Goal: Information Seeking & Learning: Learn about a topic

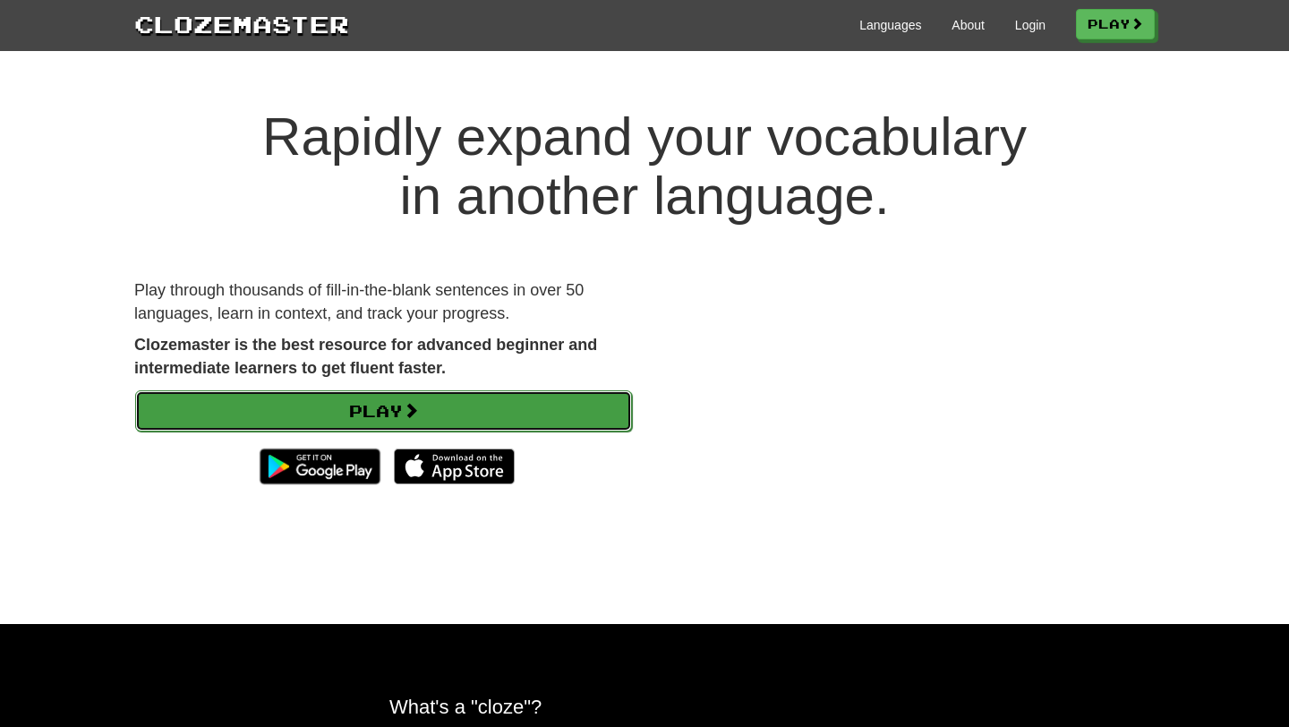
click at [572, 414] on link "Play" at bounding box center [383, 410] width 497 height 41
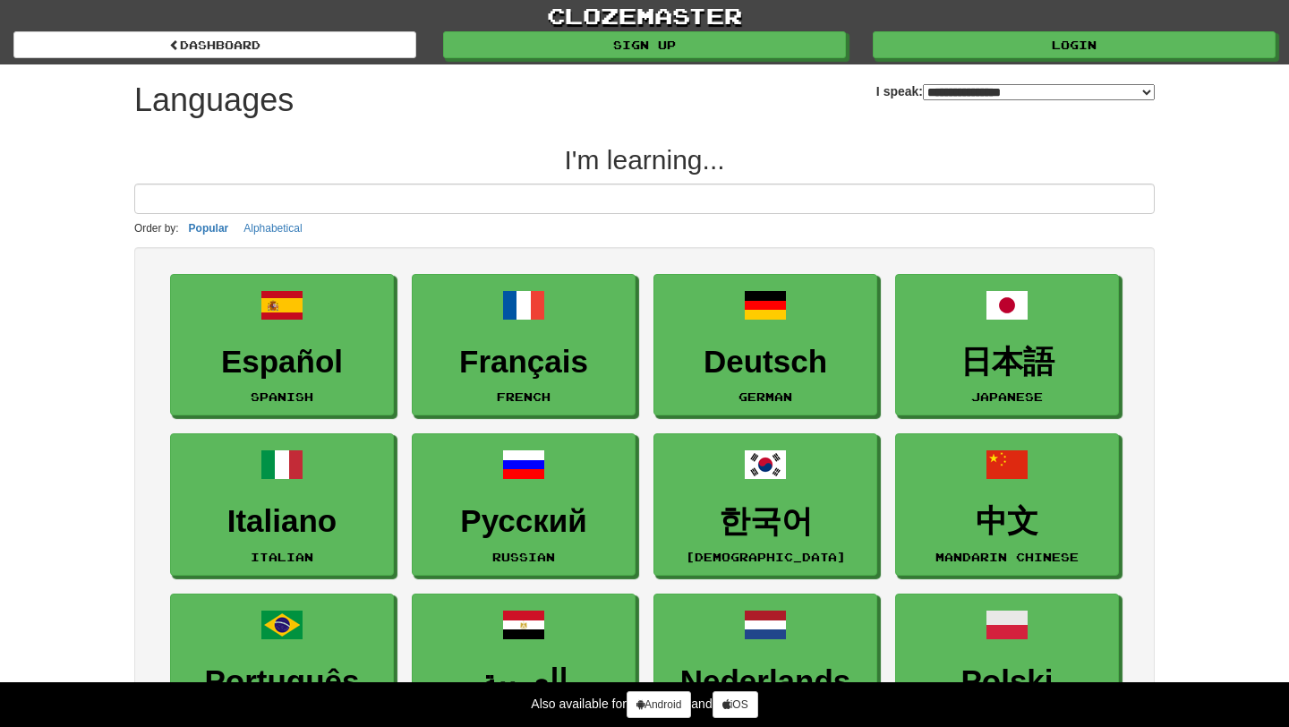
select select "*******"
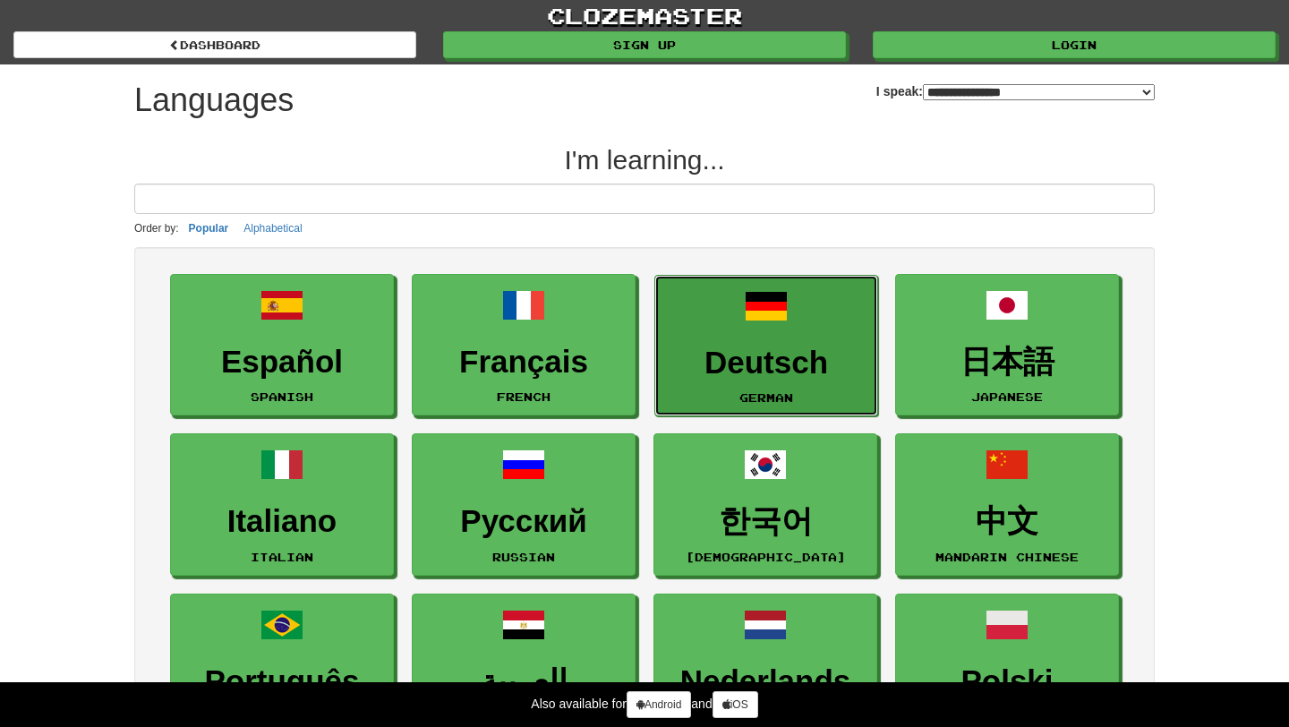
click at [697, 356] on h3 "Deutsch" at bounding box center [766, 362] width 204 height 35
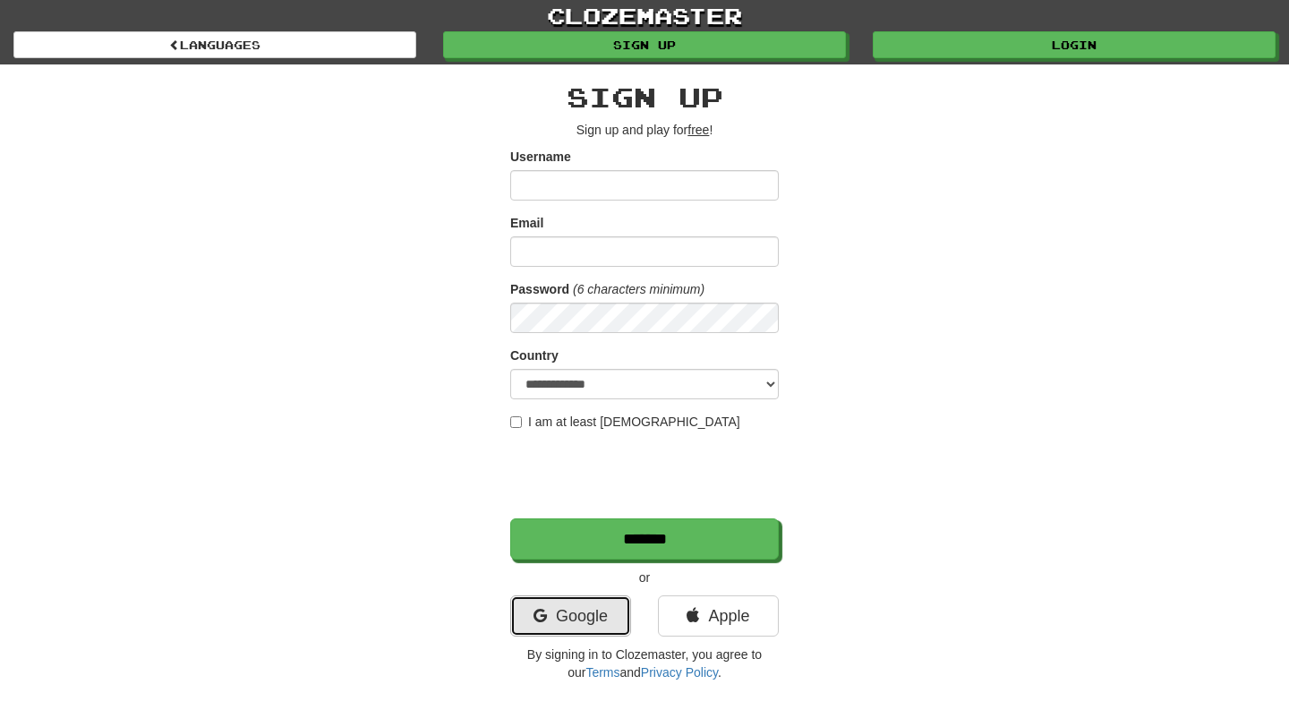
click at [553, 624] on link "Google" at bounding box center [570, 615] width 121 height 41
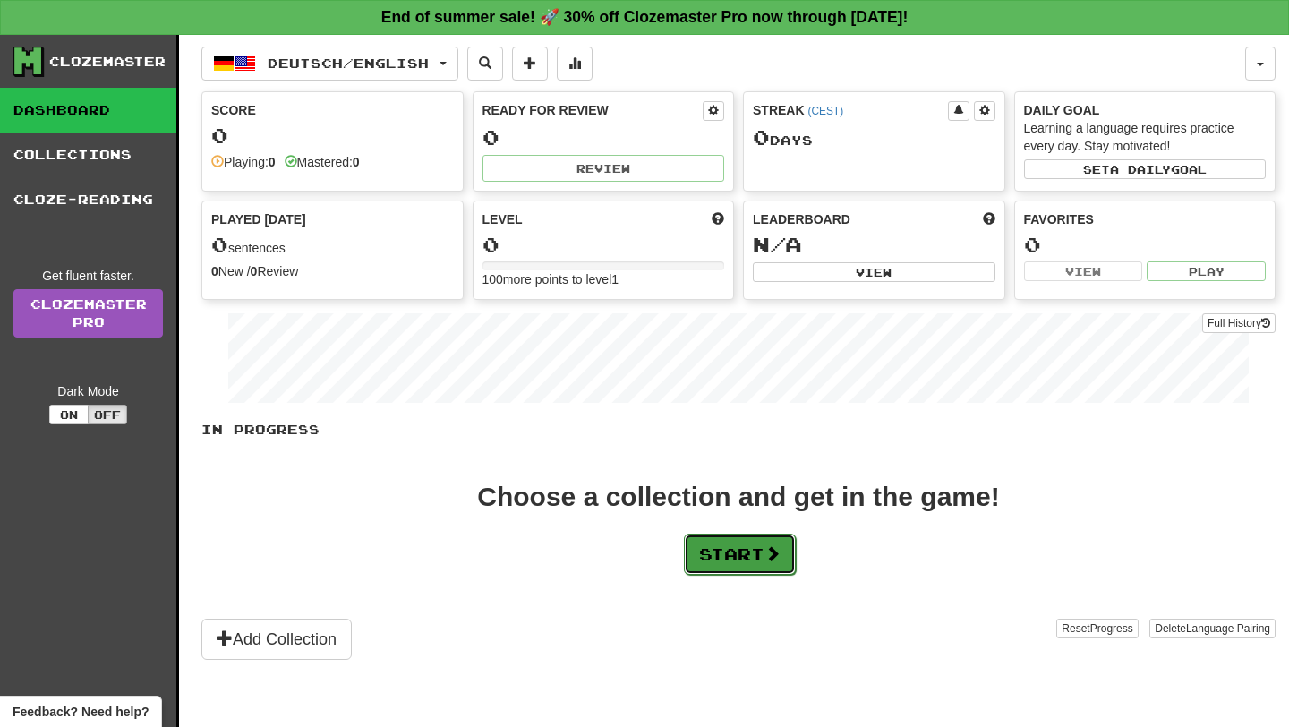
click at [736, 550] on button "Start" at bounding box center [740, 553] width 112 height 41
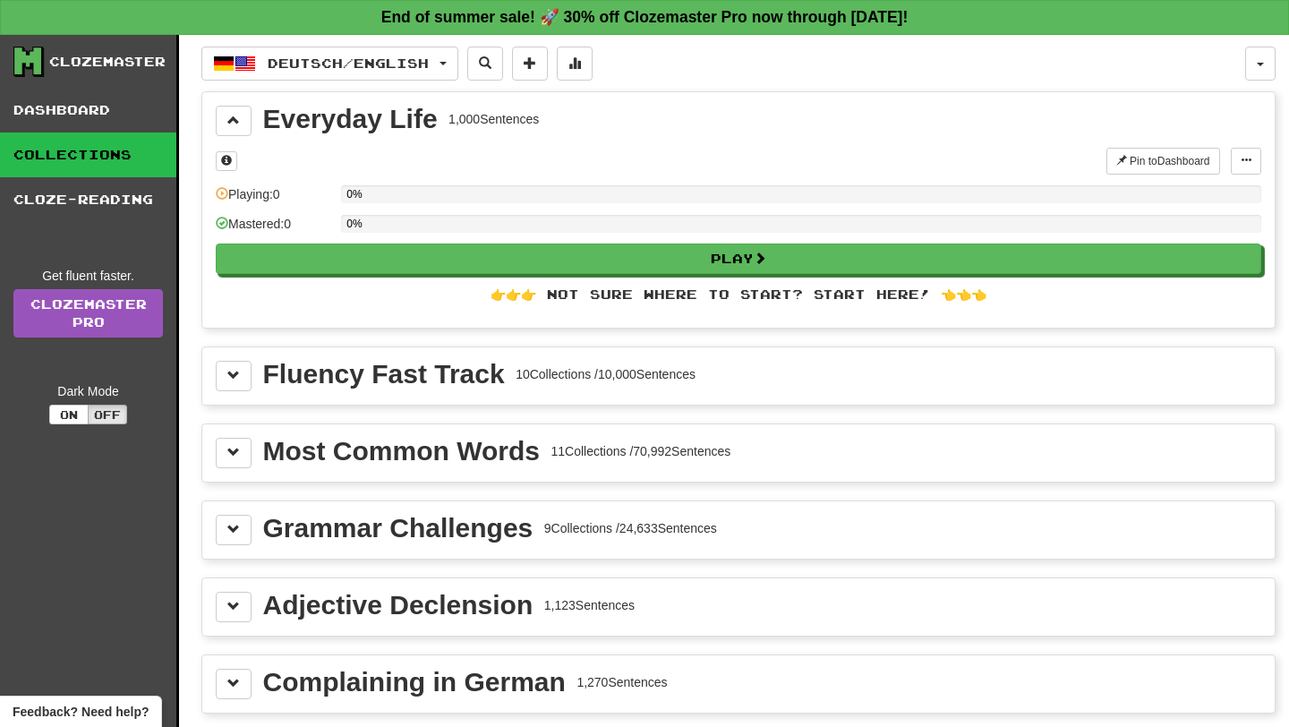
click at [226, 468] on div "Most Common Words 11 Collections / 70,992 Sentences" at bounding box center [738, 452] width 1072 height 57
click at [235, 454] on span at bounding box center [233, 452] width 13 height 13
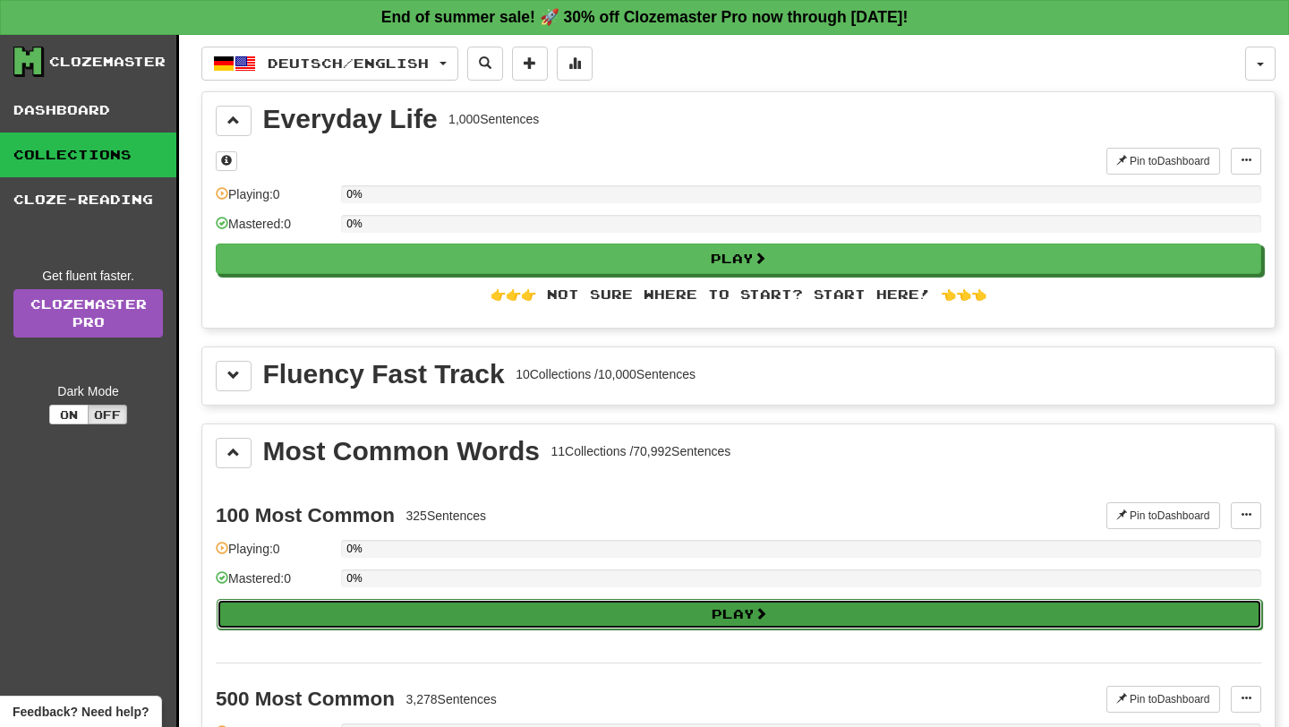
click at [258, 600] on button "Play" at bounding box center [739, 614] width 1045 height 30
select select "**"
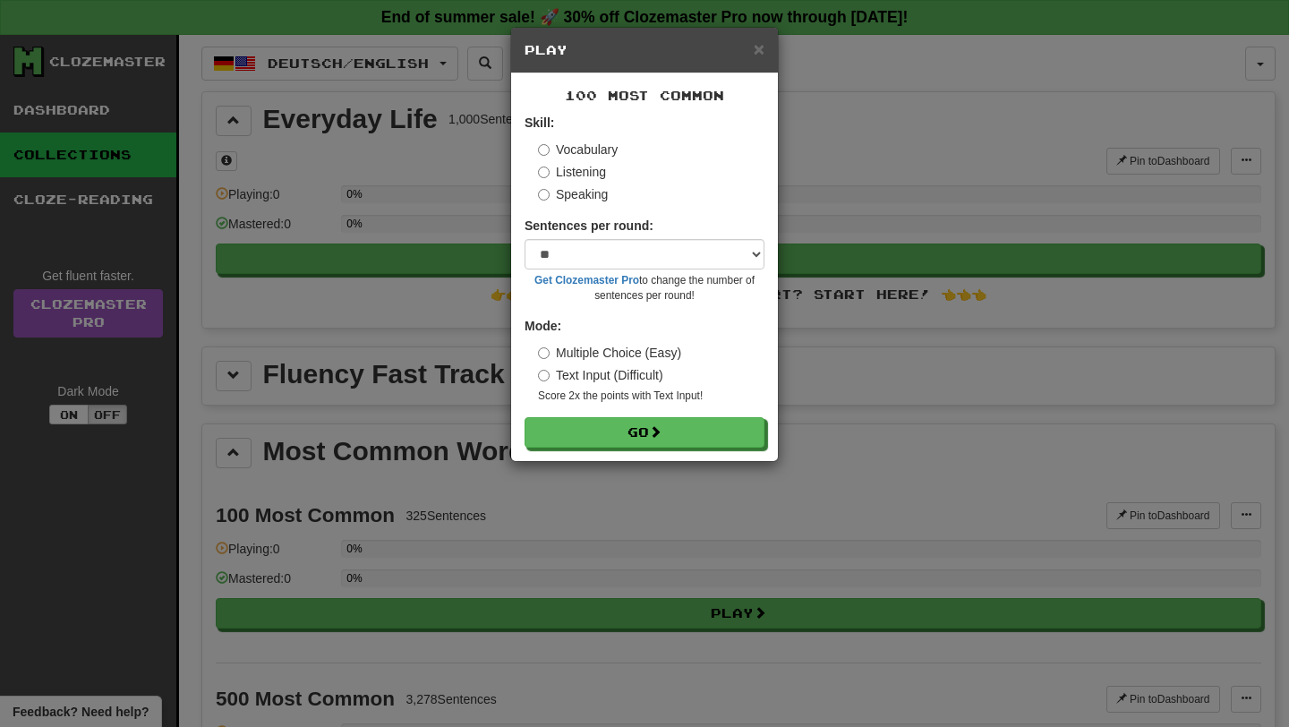
click at [579, 170] on label "Listening" at bounding box center [572, 172] width 68 height 18
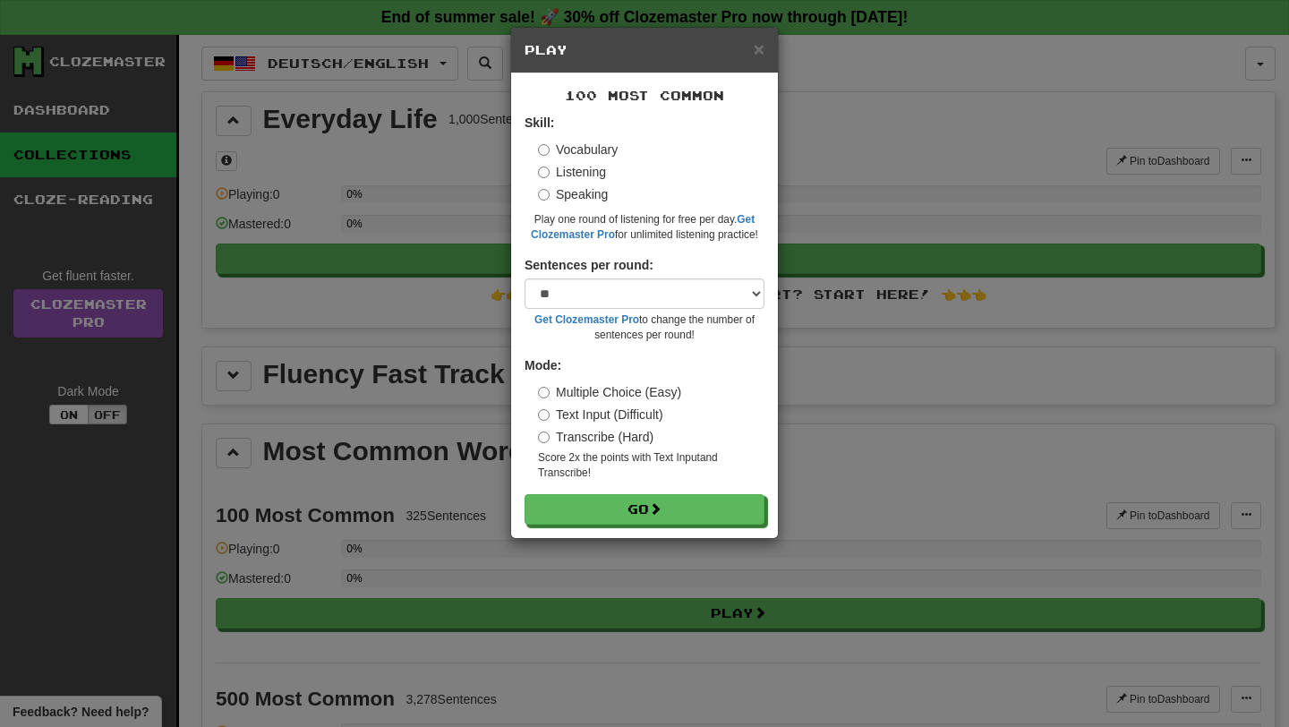
click at [572, 152] on label "Vocabulary" at bounding box center [578, 150] width 80 height 18
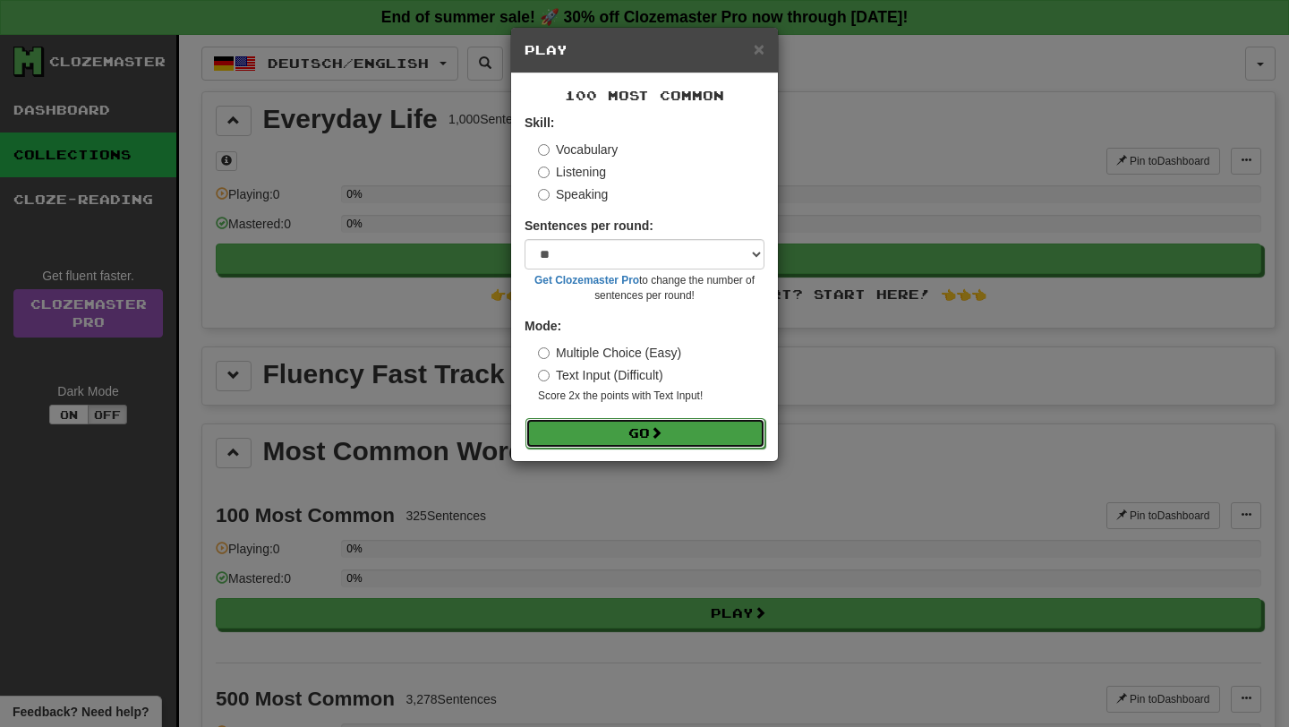
click at [545, 435] on button "Go" at bounding box center [645, 433] width 240 height 30
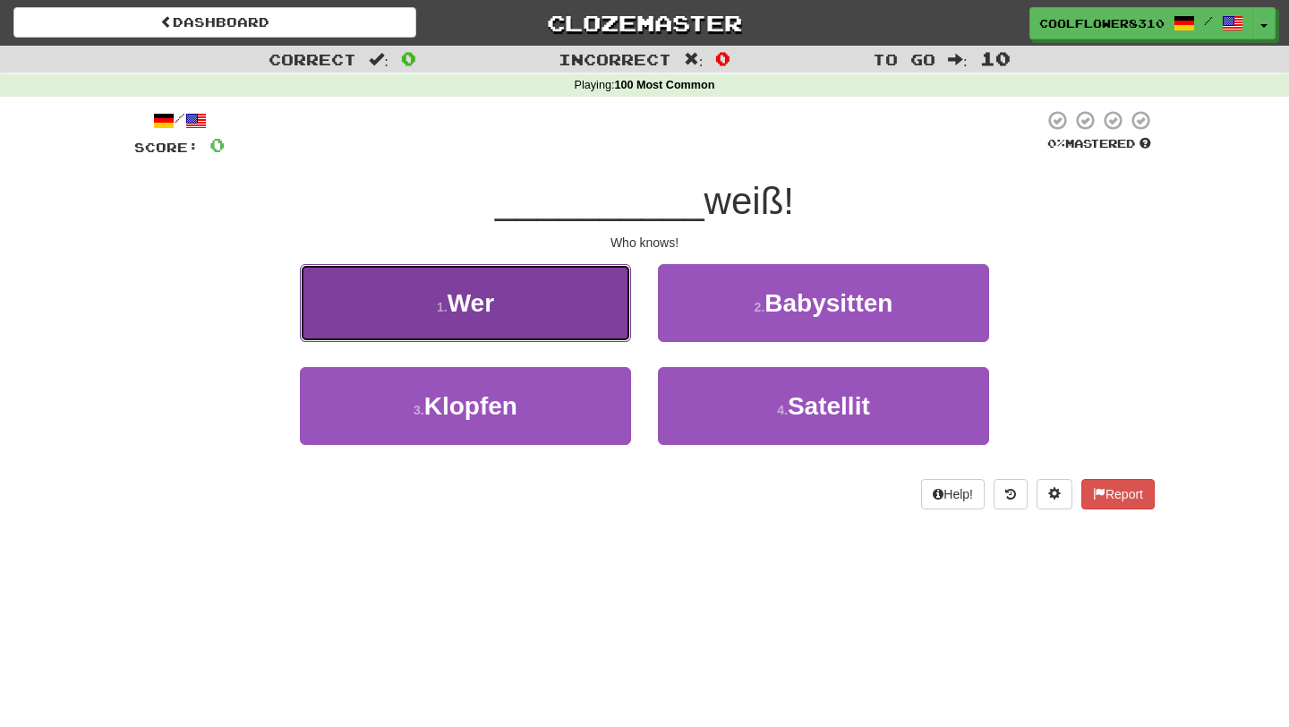
click at [500, 314] on button "1 . Wer" at bounding box center [465, 303] width 331 height 78
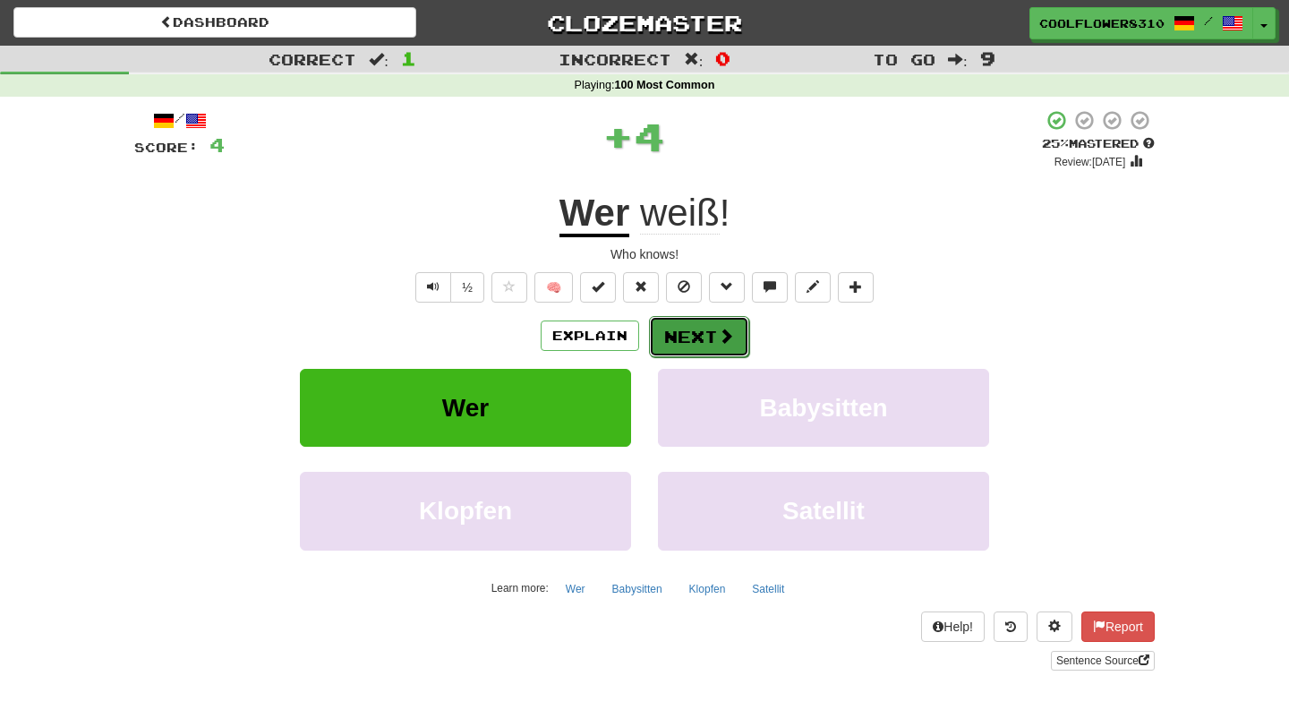
click at [689, 336] on button "Next" at bounding box center [699, 336] width 100 height 41
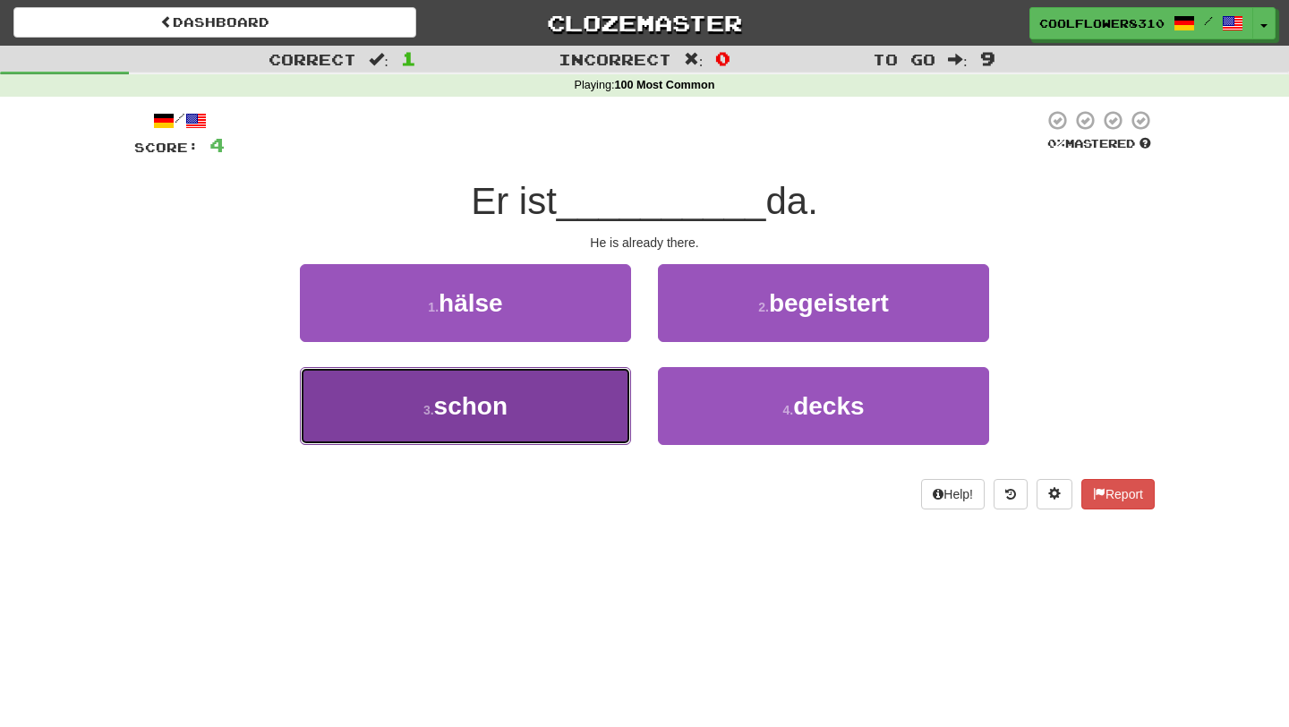
click at [562, 405] on button "3 . schon" at bounding box center [465, 406] width 331 height 78
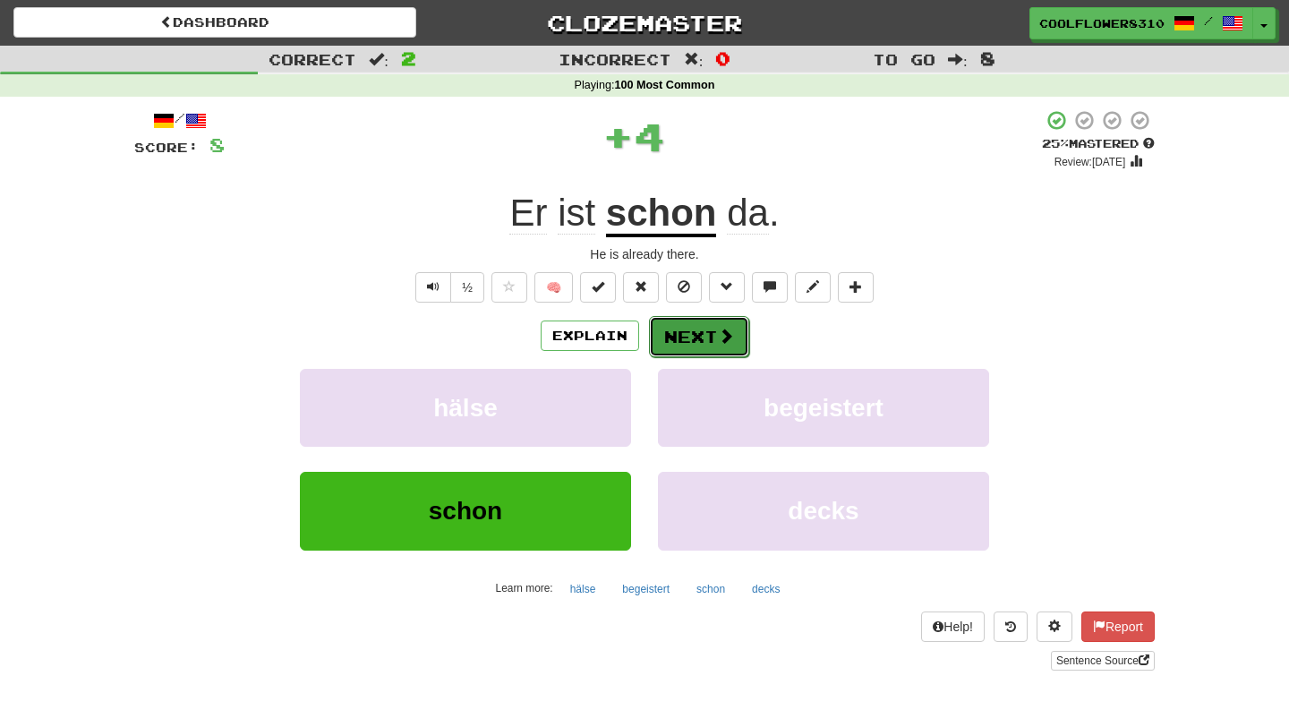
click at [699, 328] on button "Next" at bounding box center [699, 336] width 100 height 41
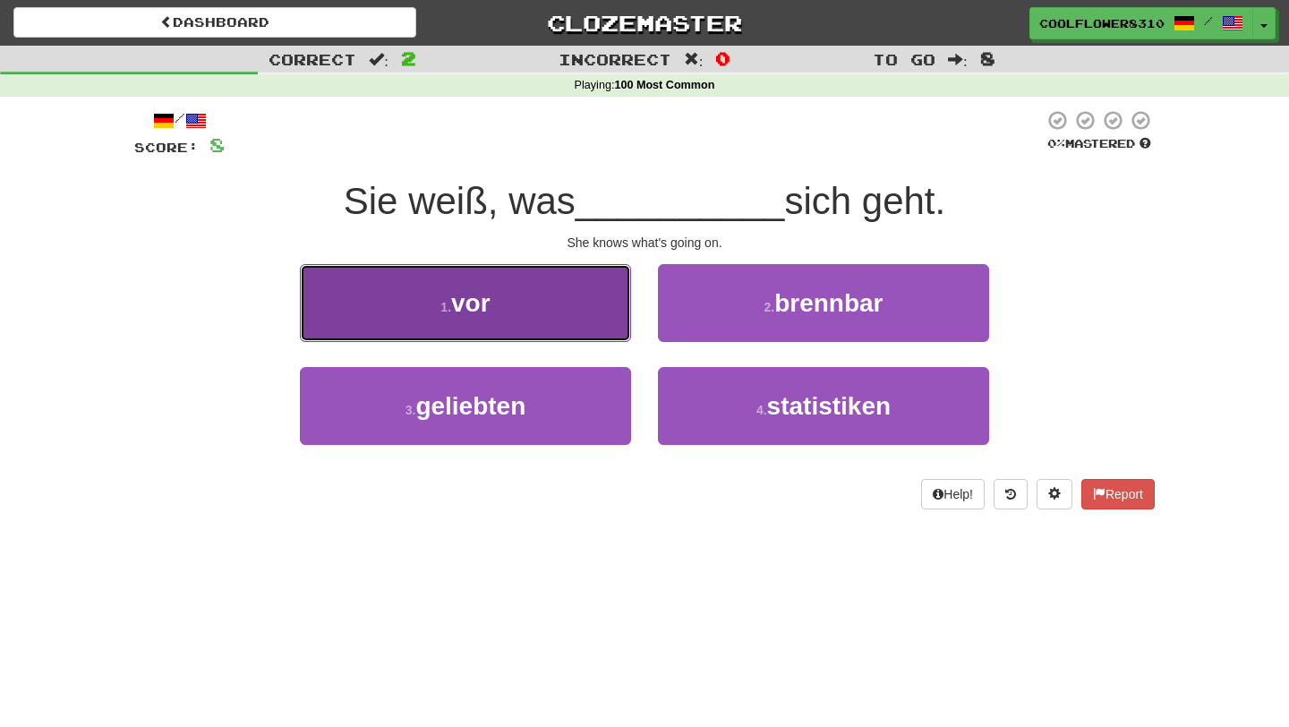
click at [541, 298] on button "1 . vor" at bounding box center [465, 303] width 331 height 78
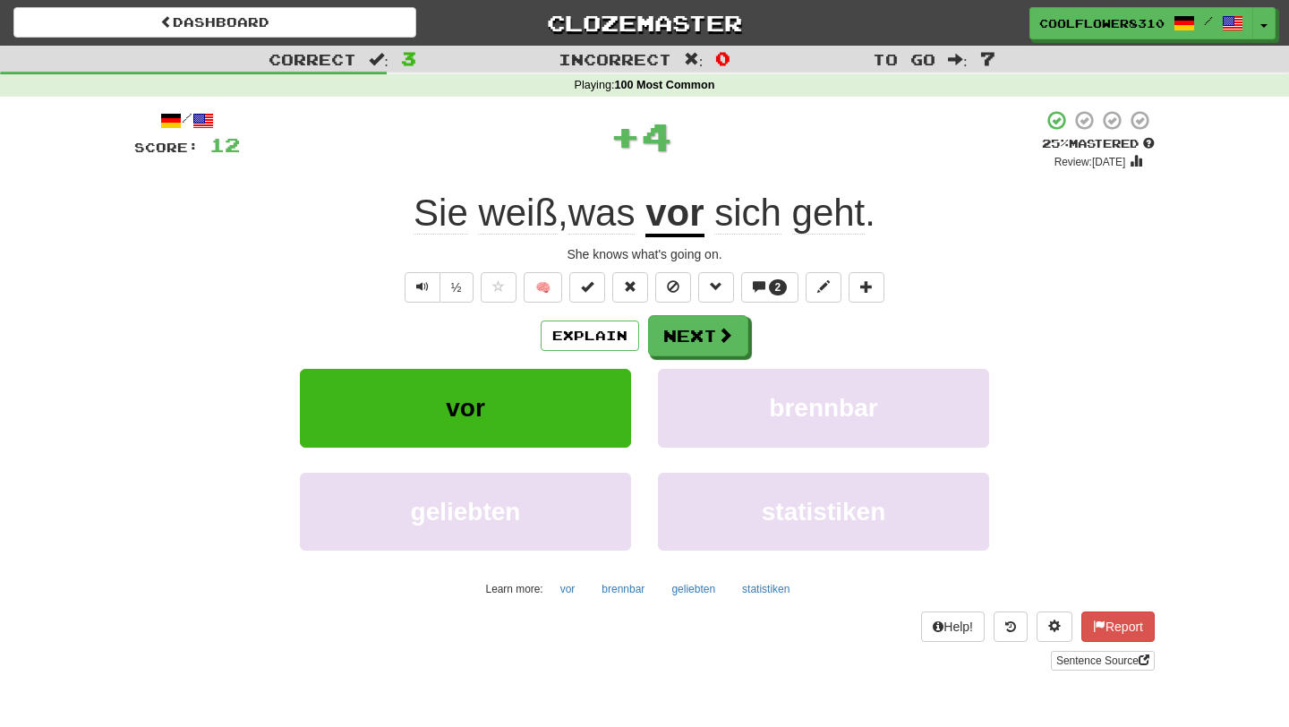
click at [681, 211] on u "vor" at bounding box center [674, 215] width 58 height 46
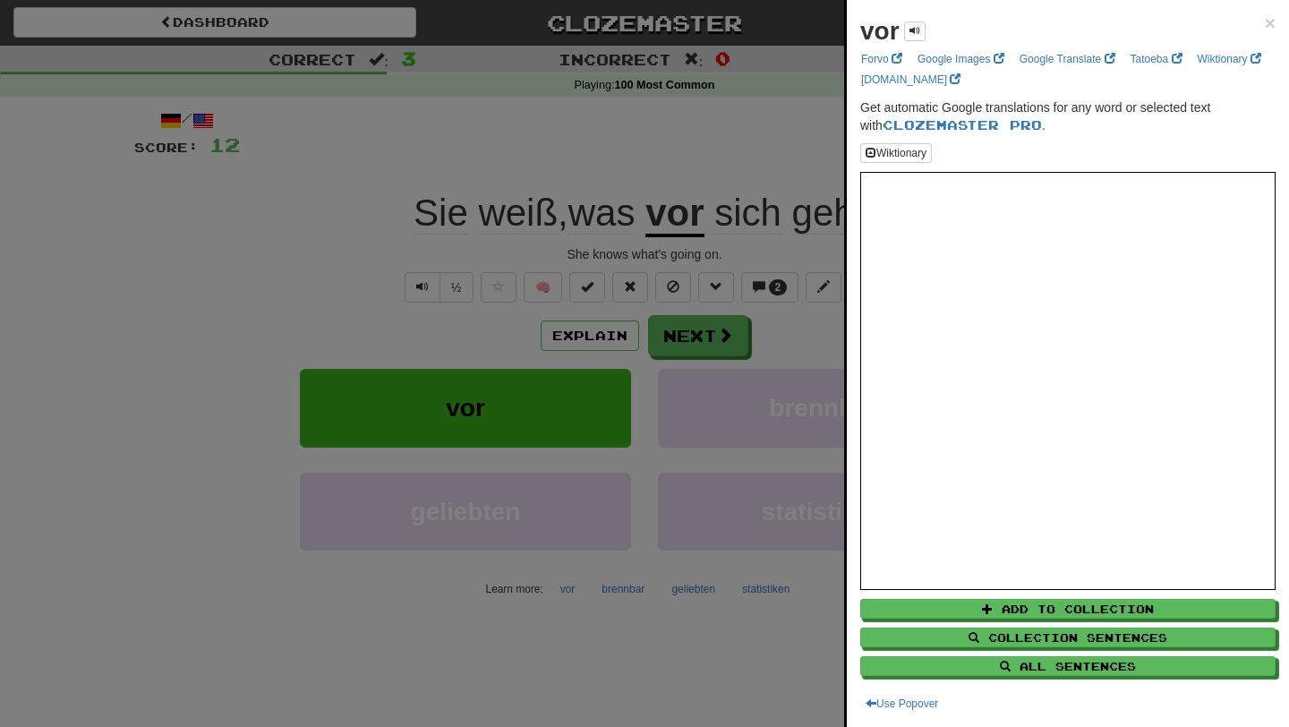
click at [721, 127] on div at bounding box center [644, 363] width 1289 height 727
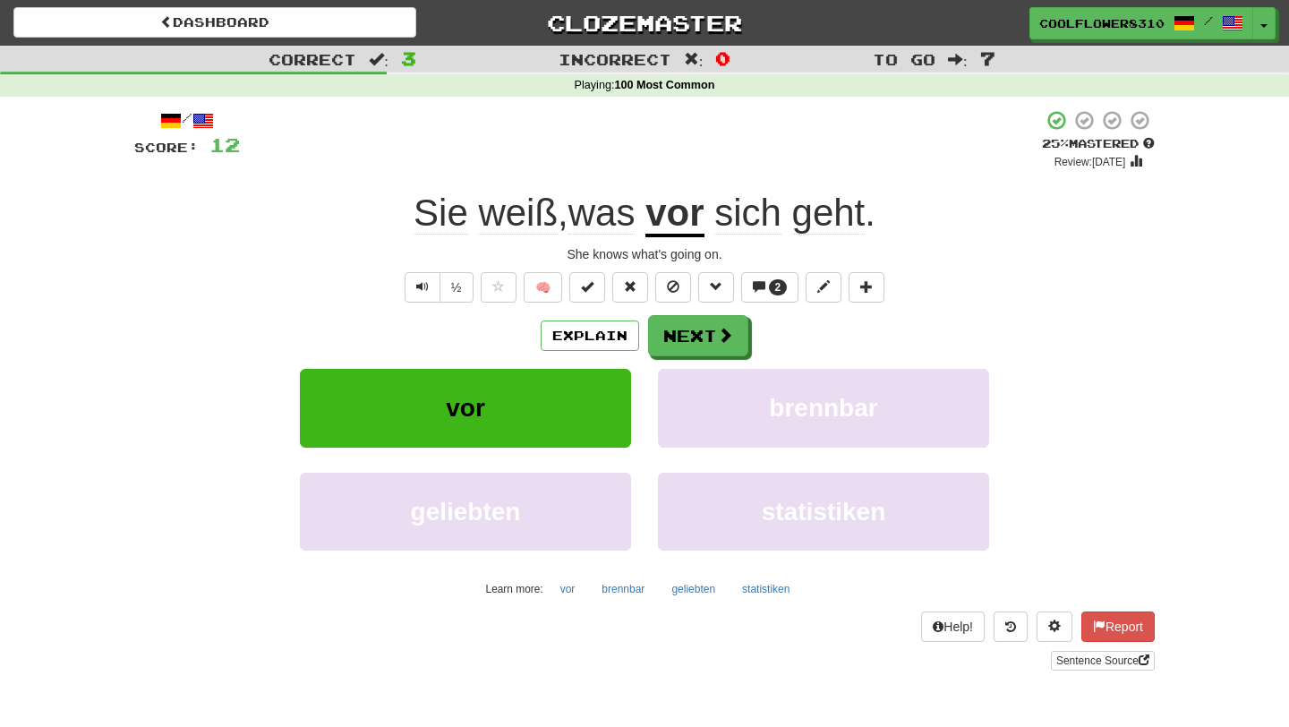
click at [834, 215] on span "geht" at bounding box center [828, 213] width 73 height 43
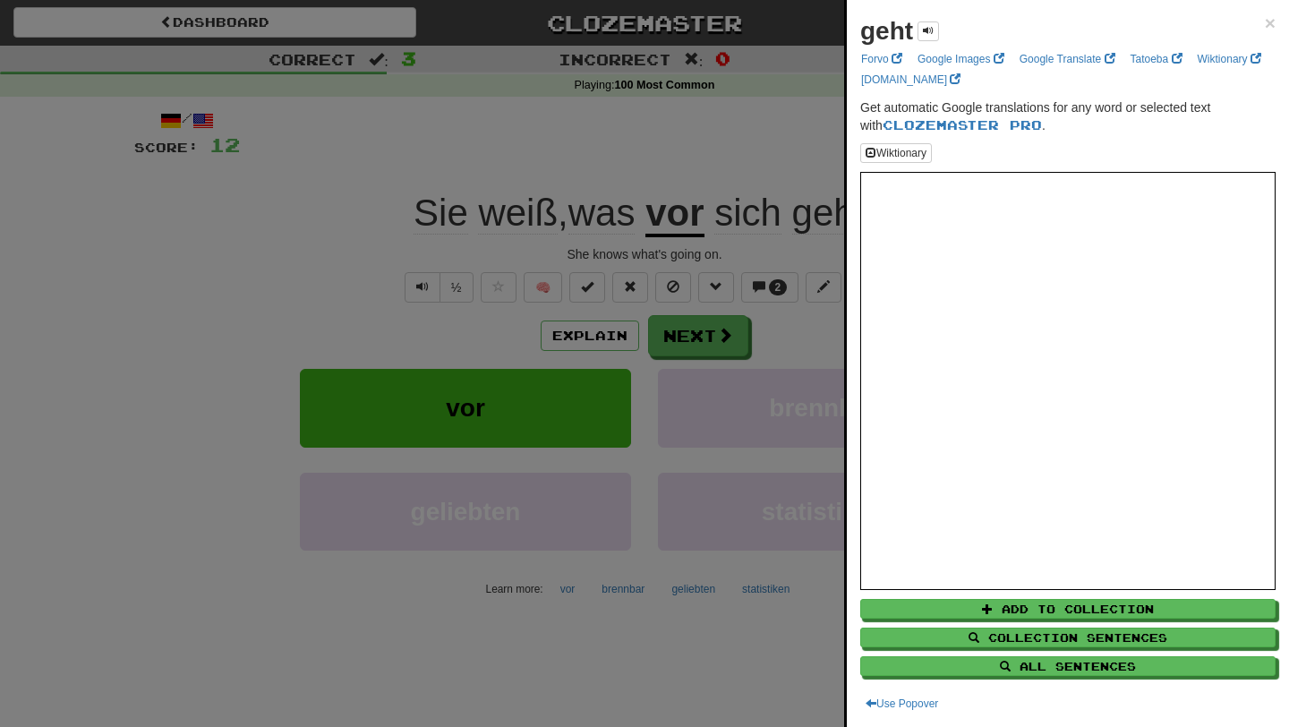
click at [772, 169] on div at bounding box center [644, 363] width 1289 height 727
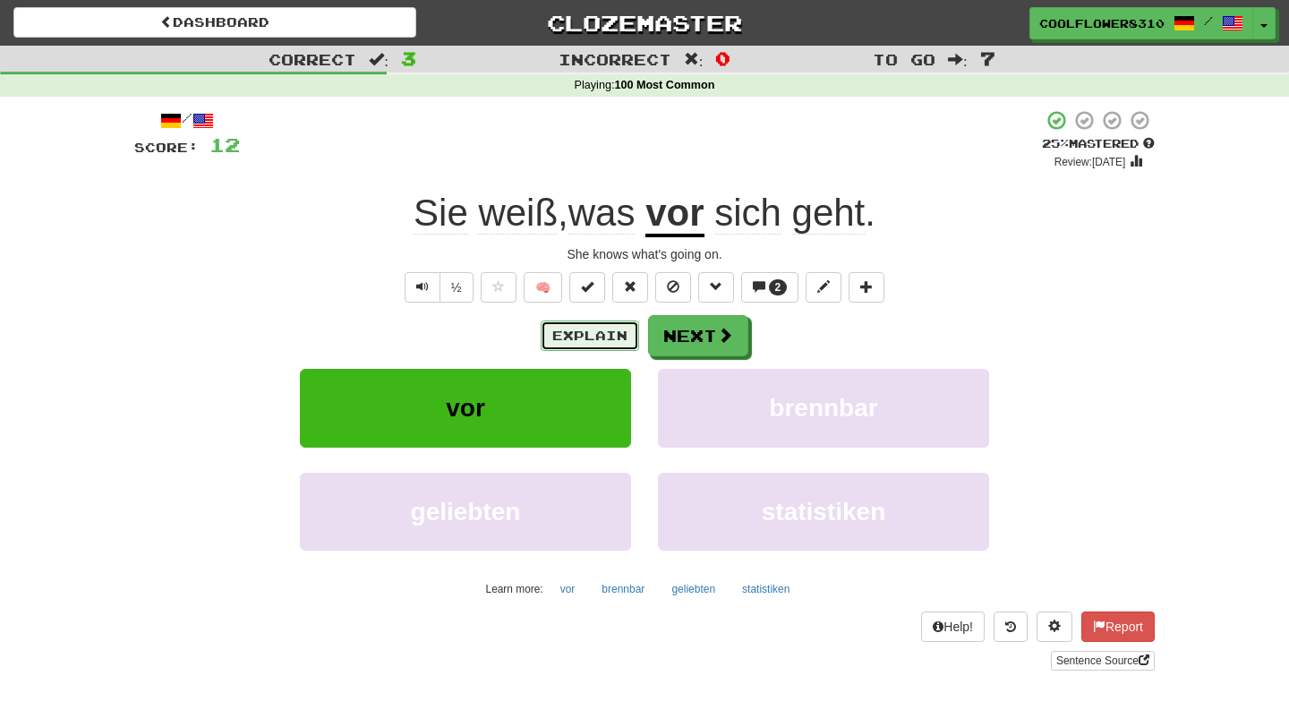
click at [613, 343] on button "Explain" at bounding box center [590, 335] width 98 height 30
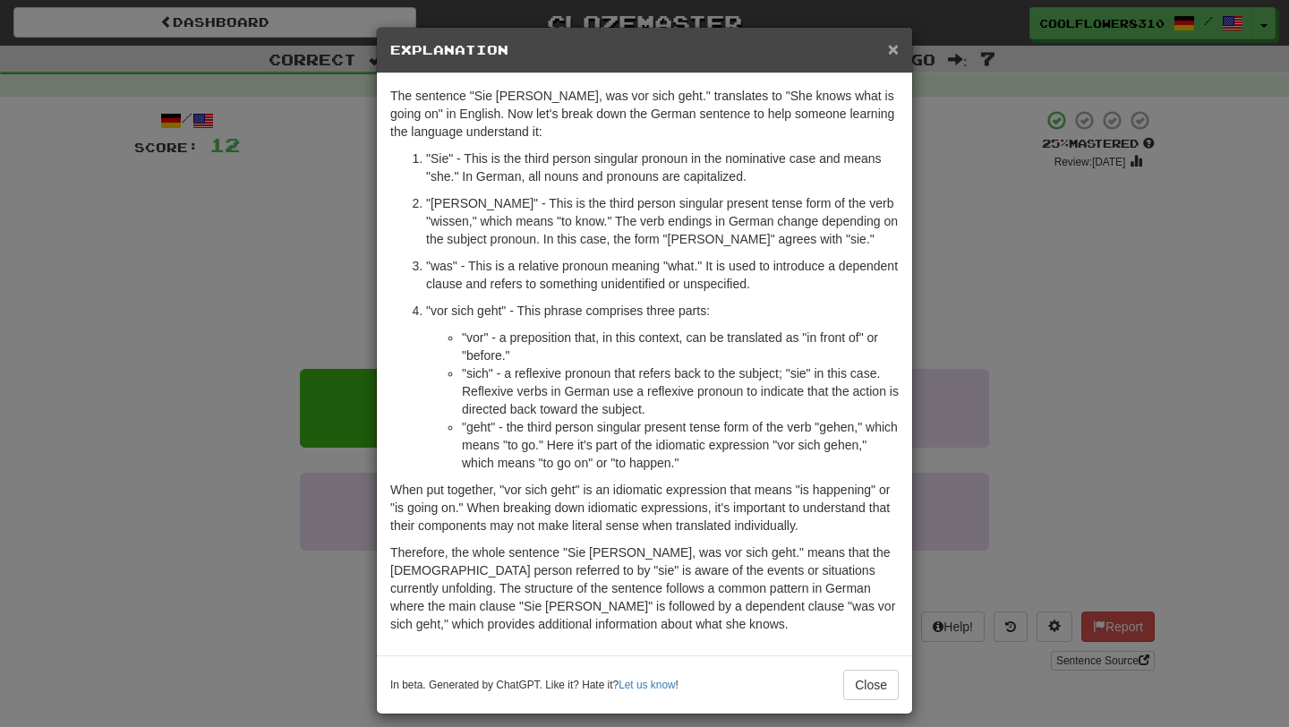
click at [892, 55] on span "×" at bounding box center [893, 48] width 11 height 21
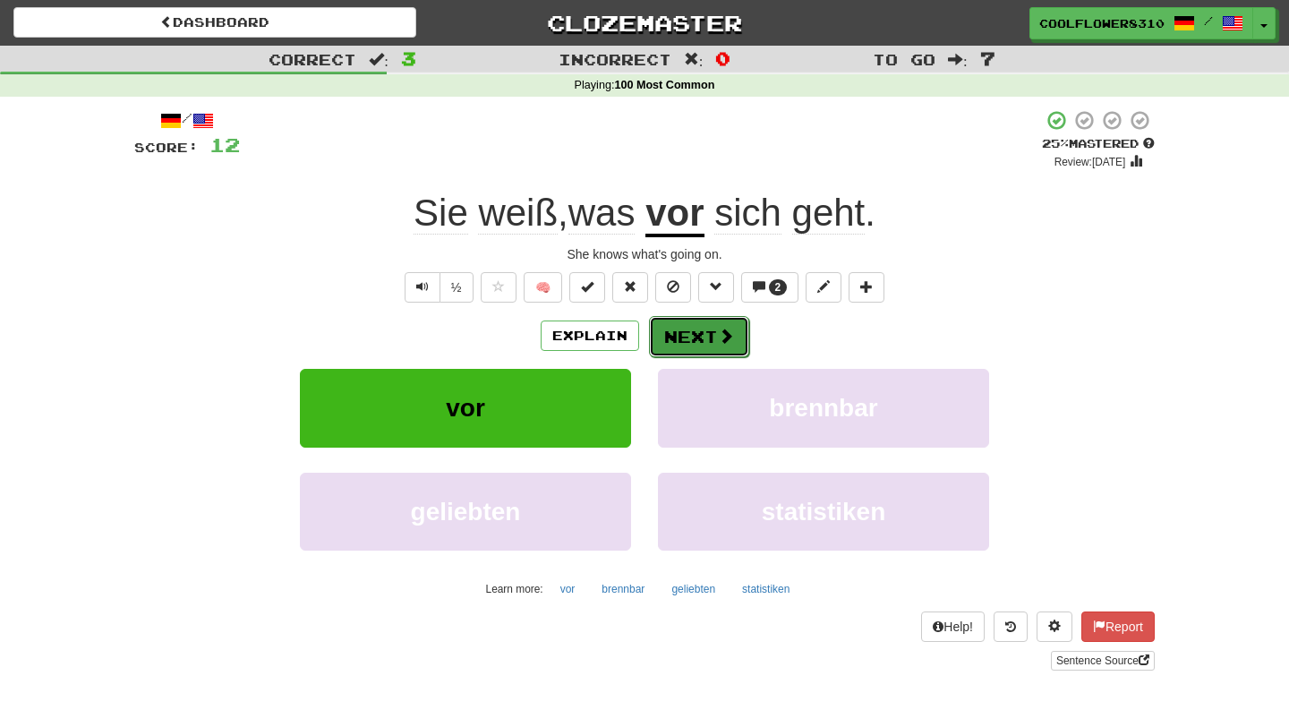
click at [684, 354] on button "Next" at bounding box center [699, 336] width 100 height 41
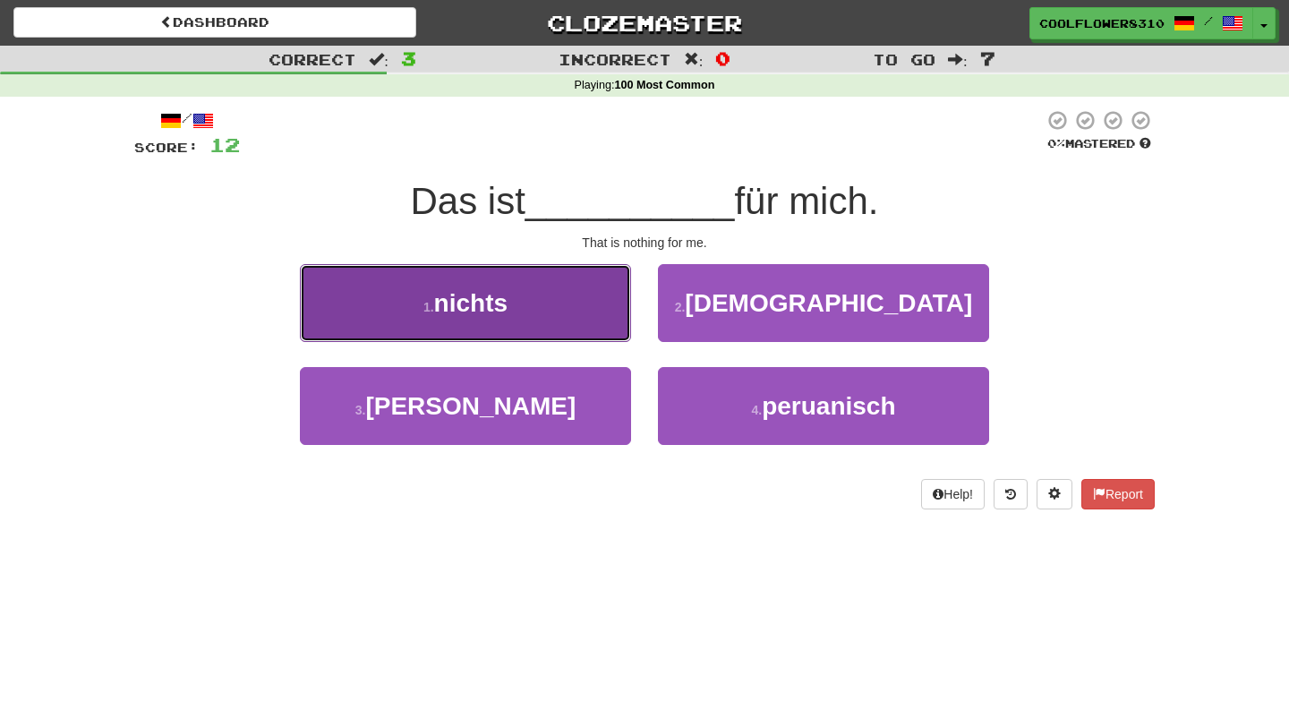
click at [550, 308] on button "1 . nichts" at bounding box center [465, 303] width 331 height 78
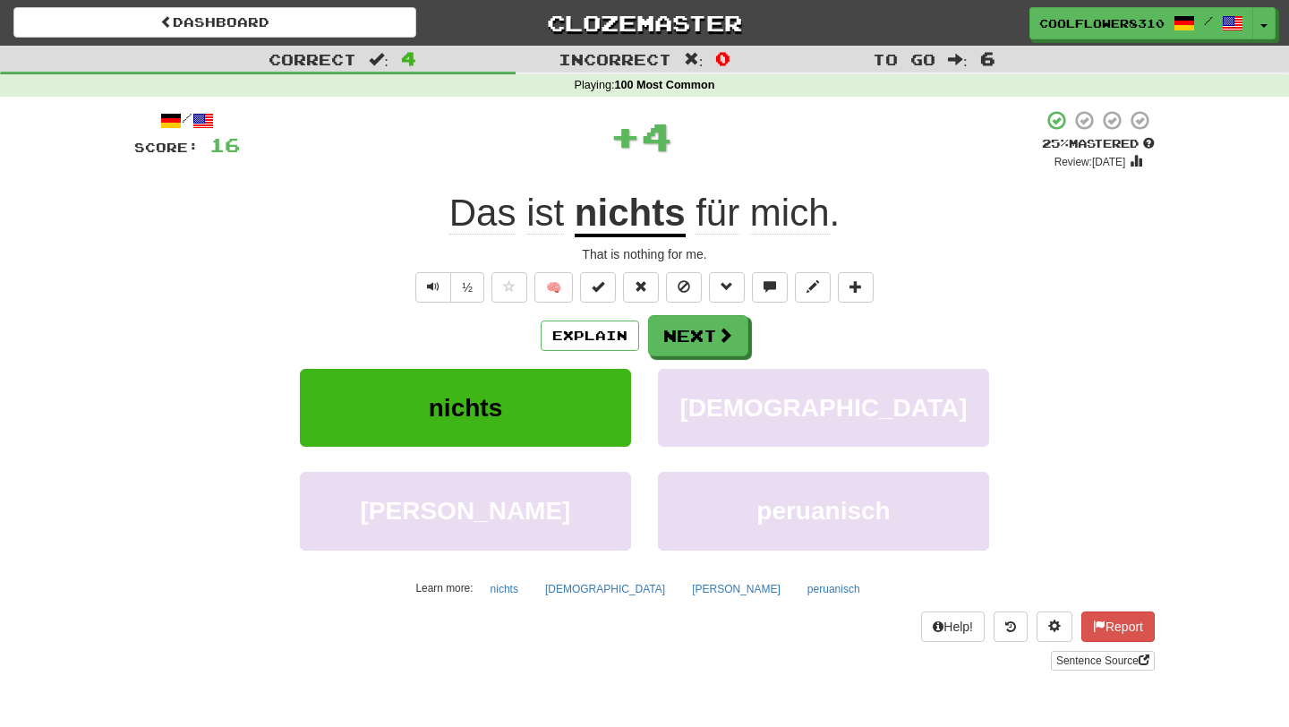
click at [661, 231] on u "nichts" at bounding box center [630, 215] width 111 height 46
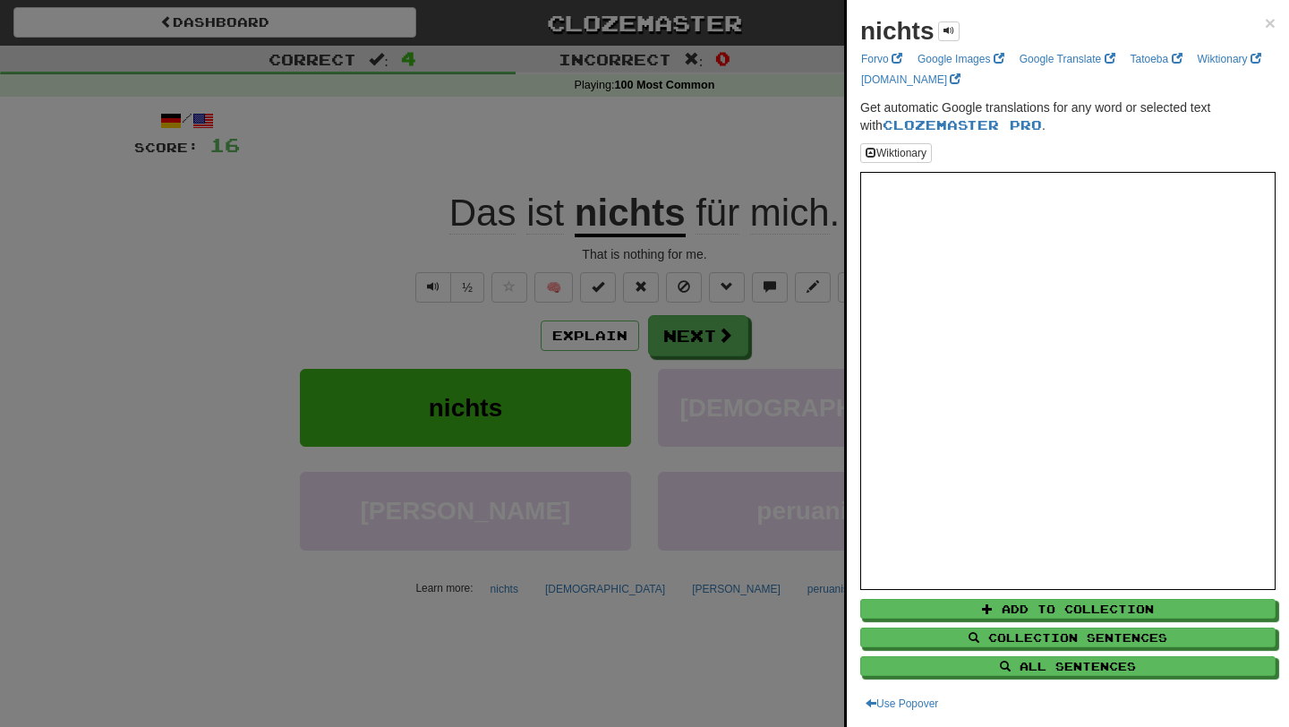
click at [661, 231] on div at bounding box center [644, 363] width 1289 height 727
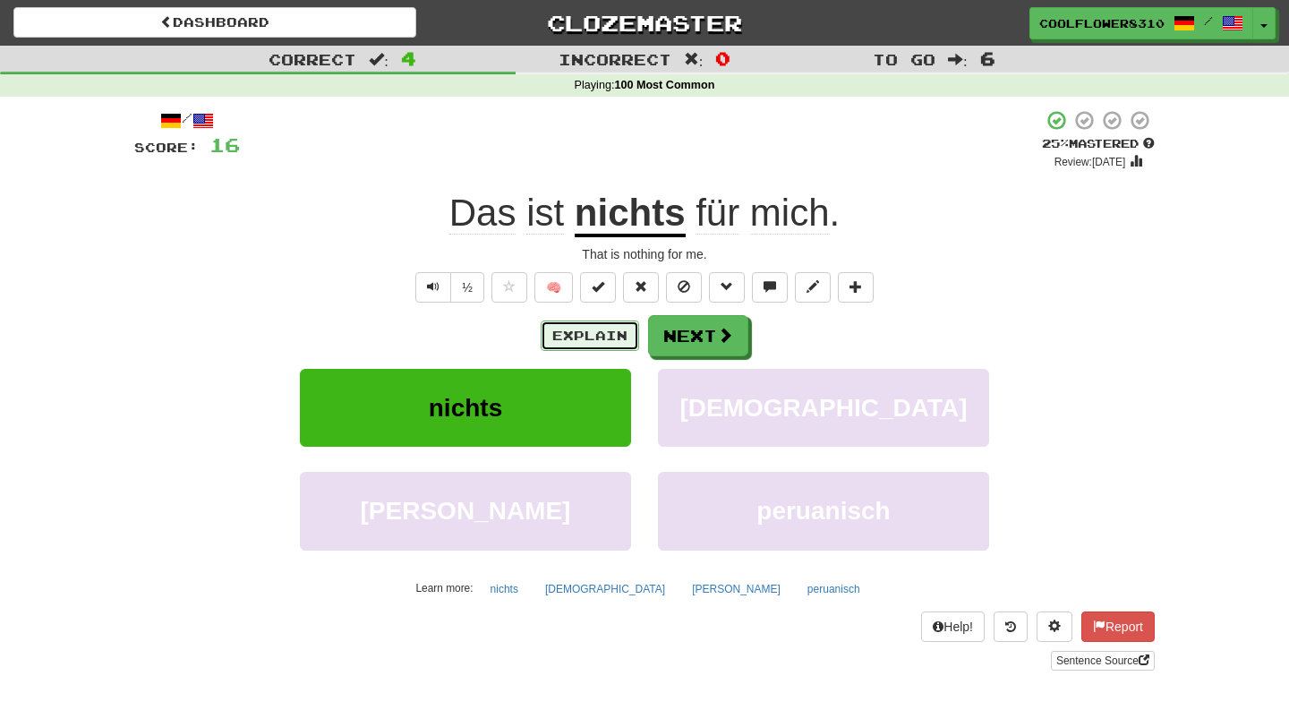
click at [590, 332] on button "Explain" at bounding box center [590, 335] width 98 height 30
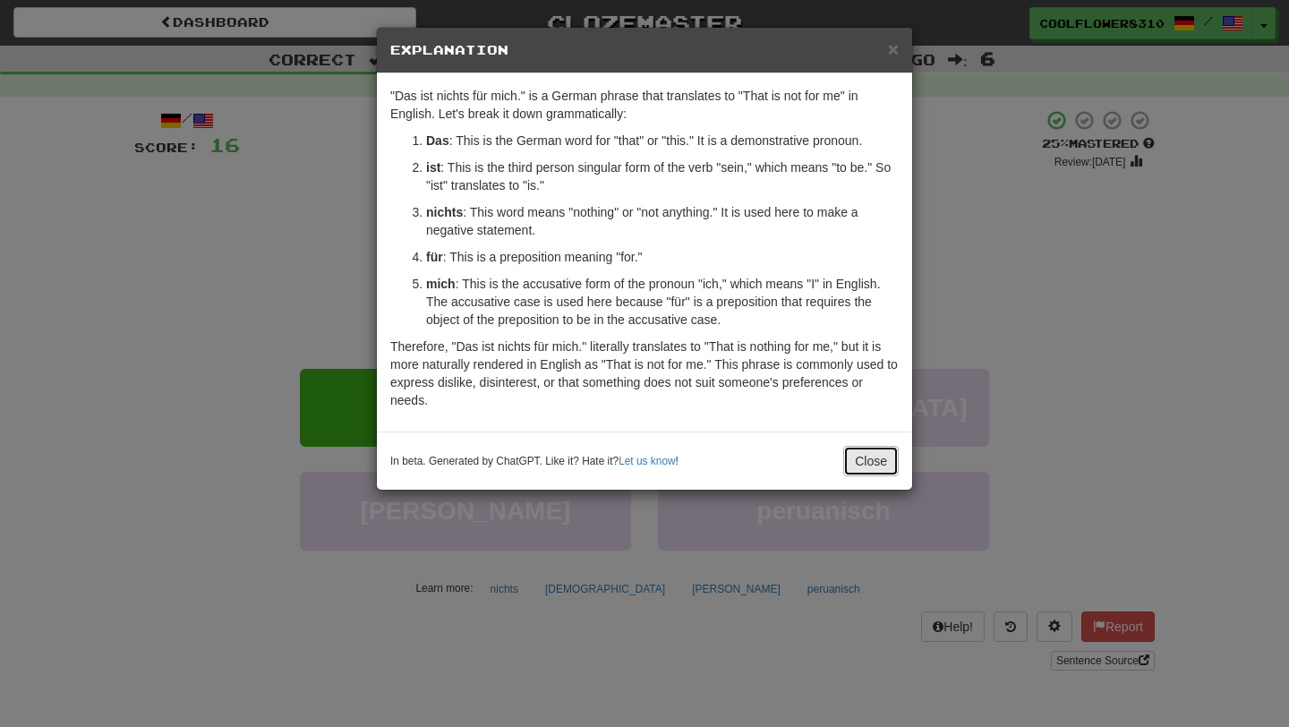
click at [857, 469] on button "Close" at bounding box center [870, 461] width 55 height 30
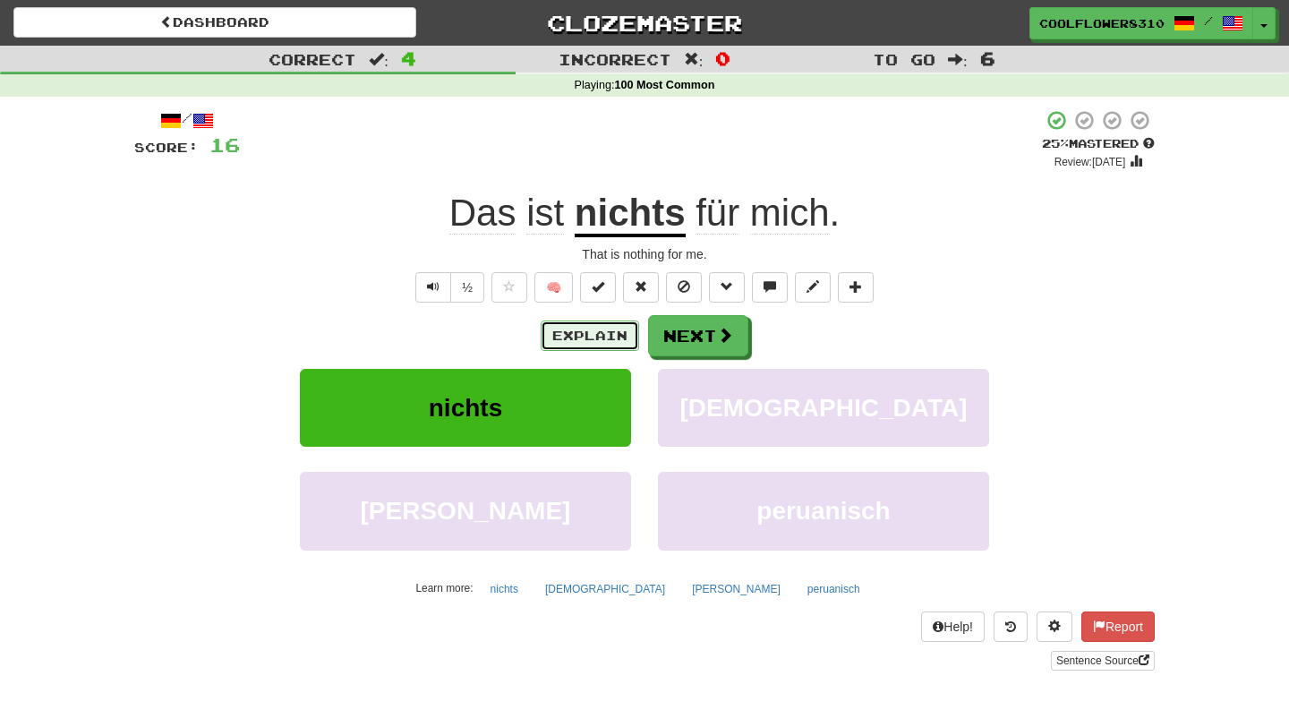
click at [597, 328] on button "Explain" at bounding box center [590, 335] width 98 height 30
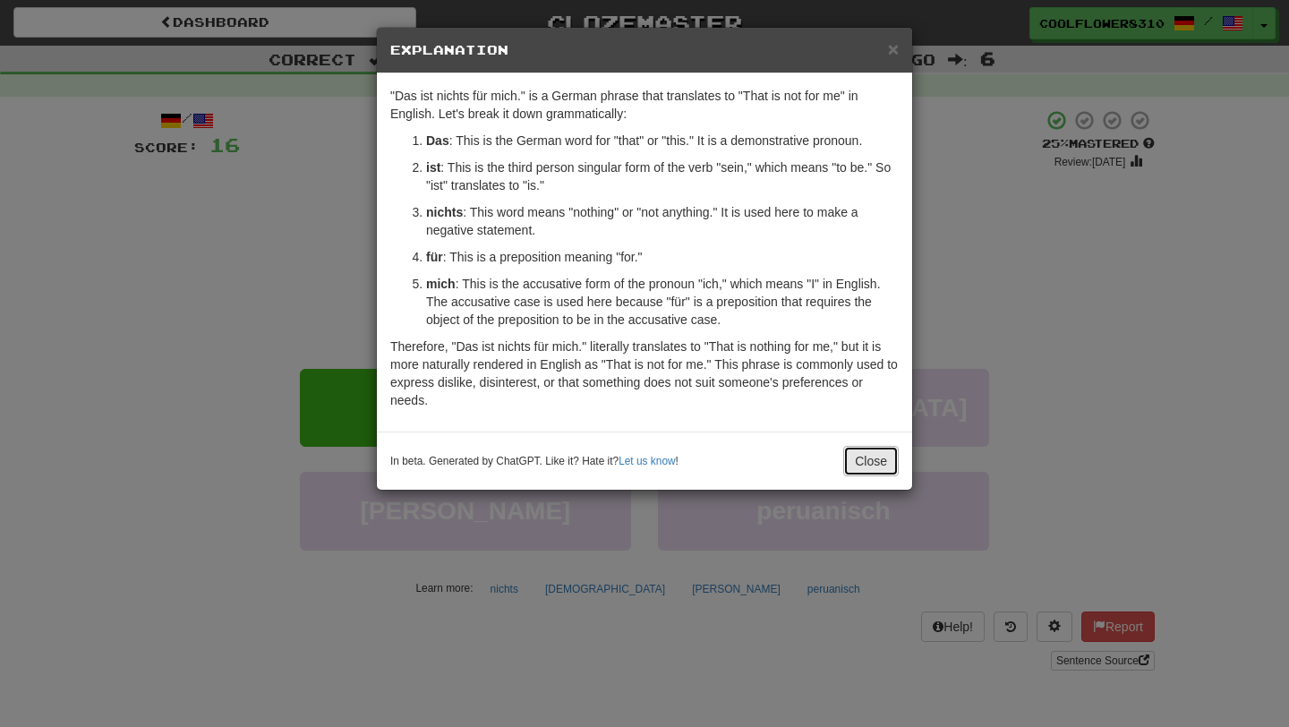
click at [861, 454] on button "Close" at bounding box center [870, 461] width 55 height 30
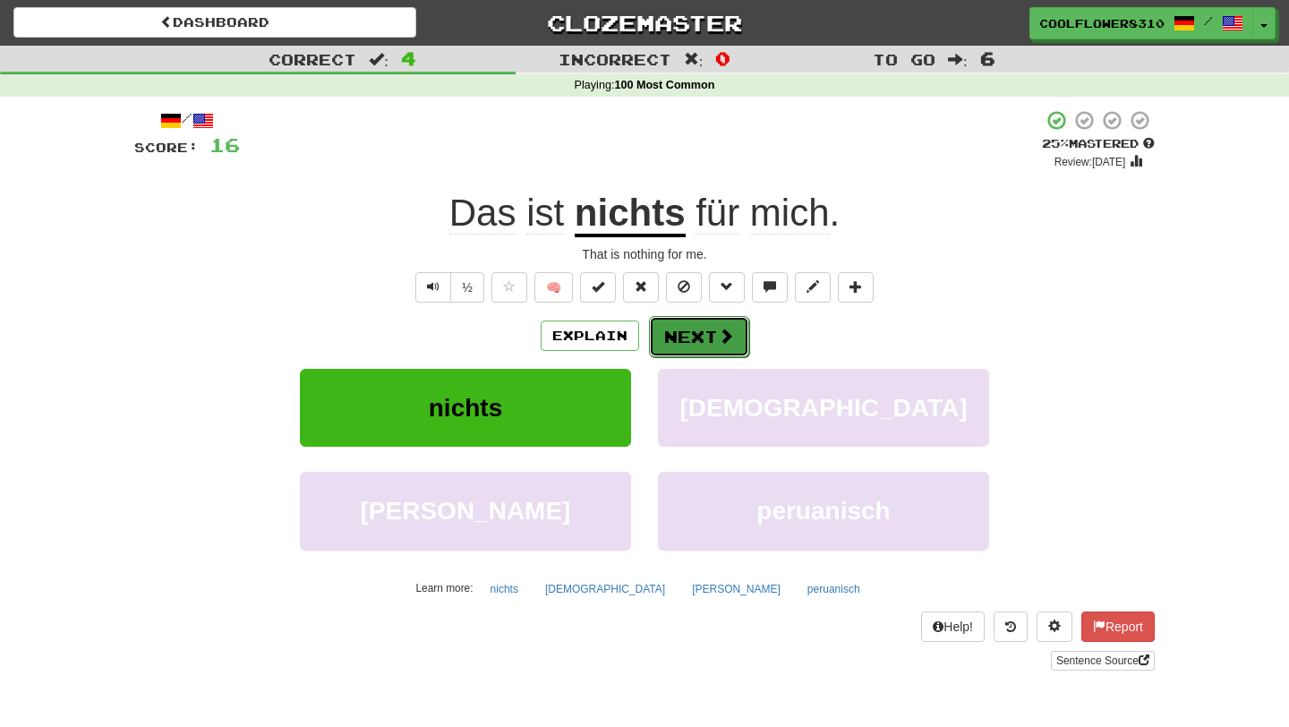
click at [727, 351] on button "Next" at bounding box center [699, 336] width 100 height 41
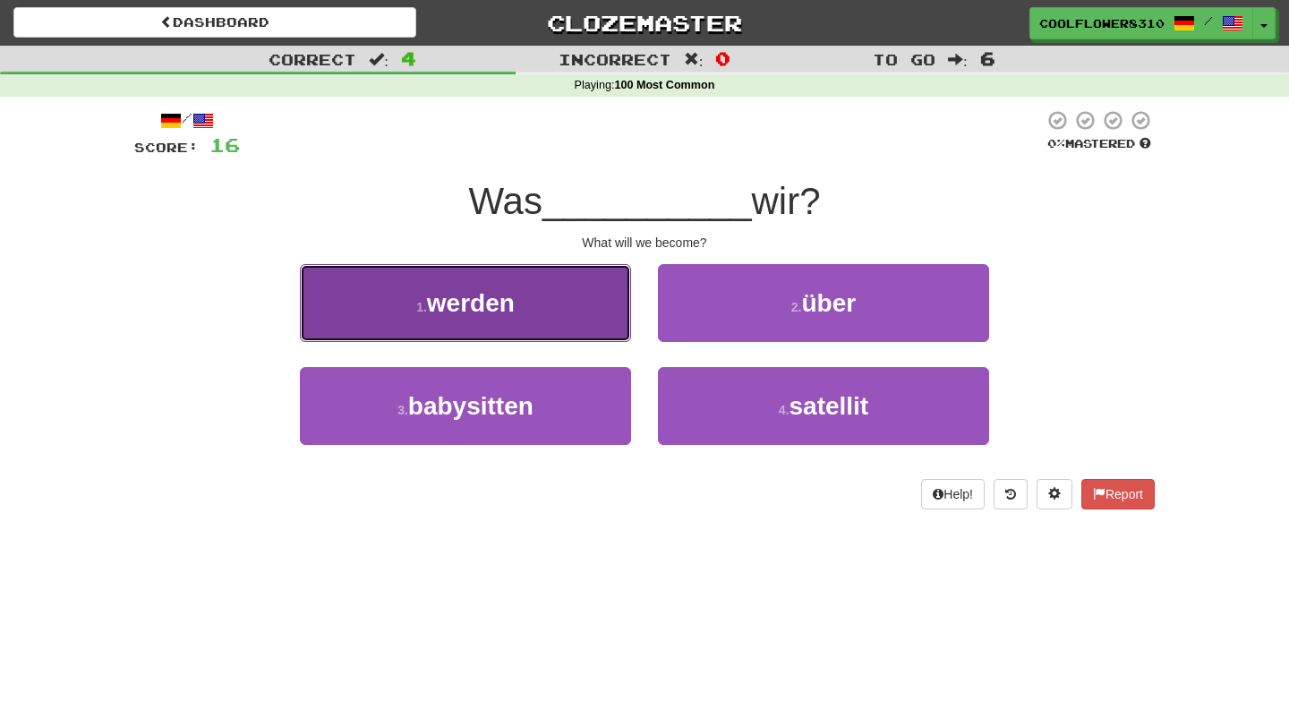
click at [535, 290] on button "1 . werden" at bounding box center [465, 303] width 331 height 78
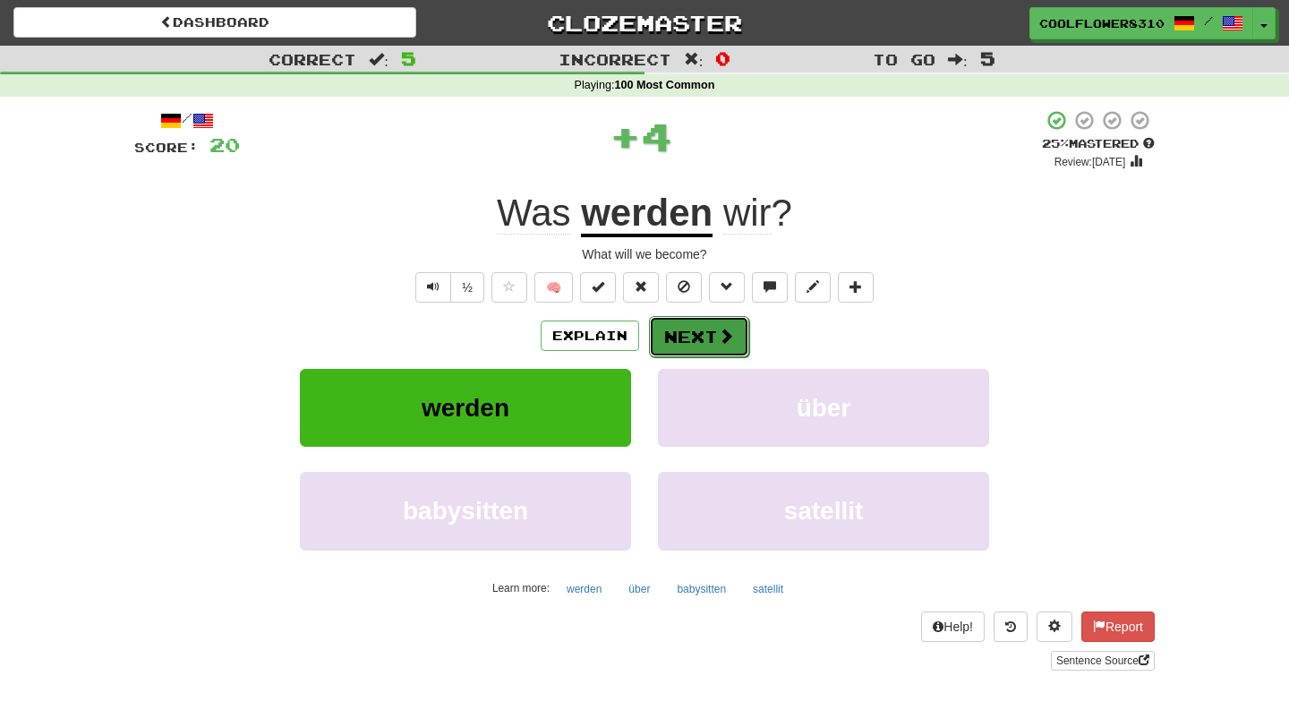
click at [701, 348] on button "Next" at bounding box center [699, 336] width 100 height 41
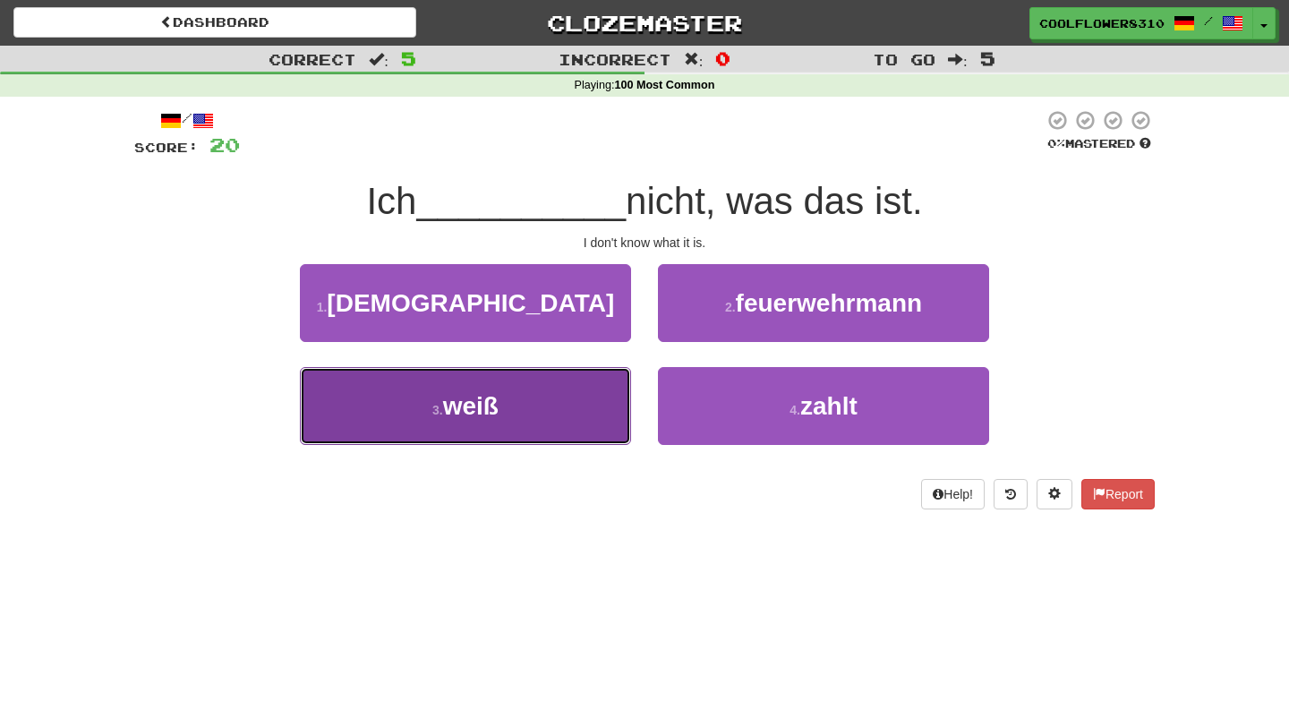
click at [597, 396] on button "3 . weiß" at bounding box center [465, 406] width 331 height 78
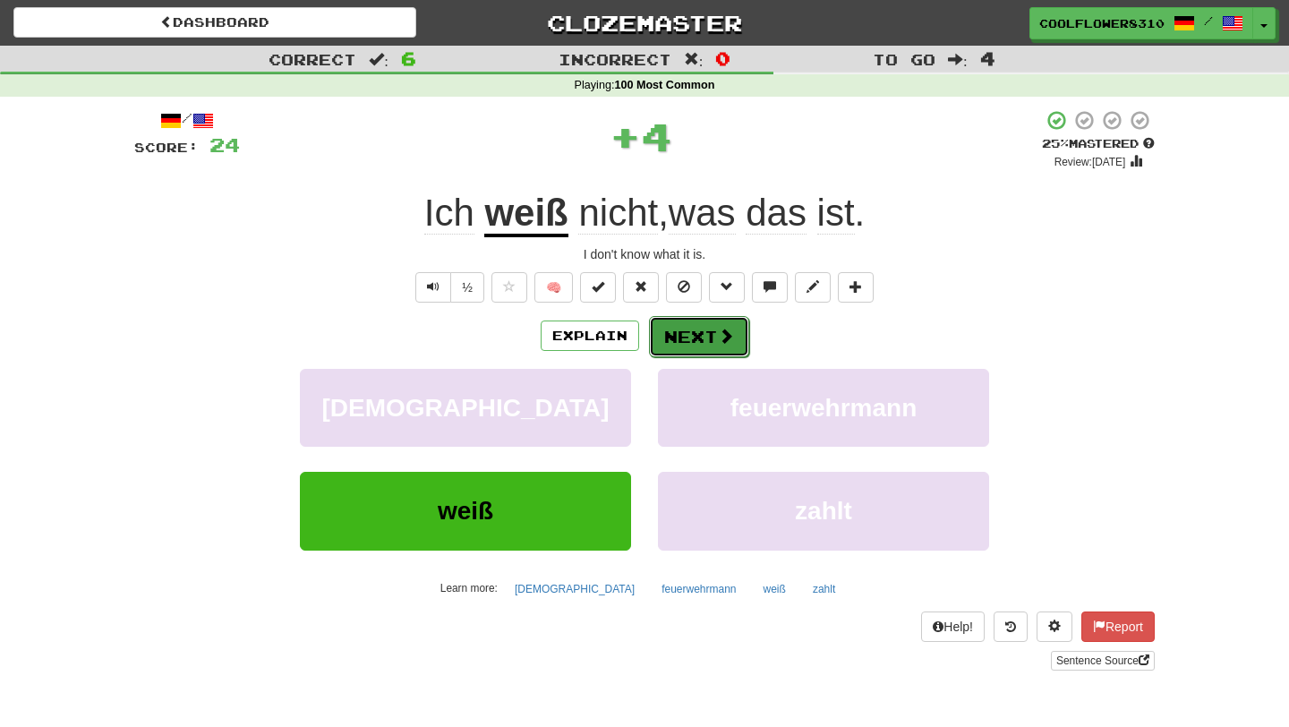
click at [683, 333] on button "Next" at bounding box center [699, 336] width 100 height 41
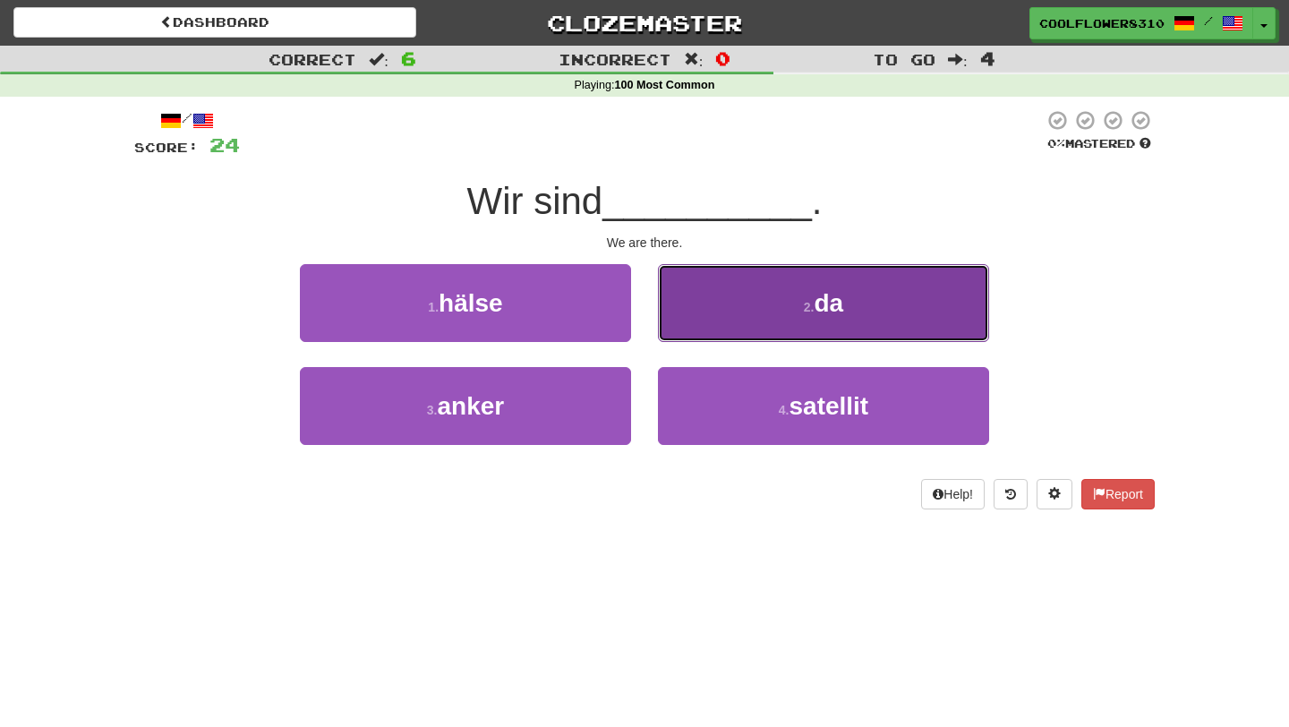
click at [682, 332] on button "2 . da" at bounding box center [823, 303] width 331 height 78
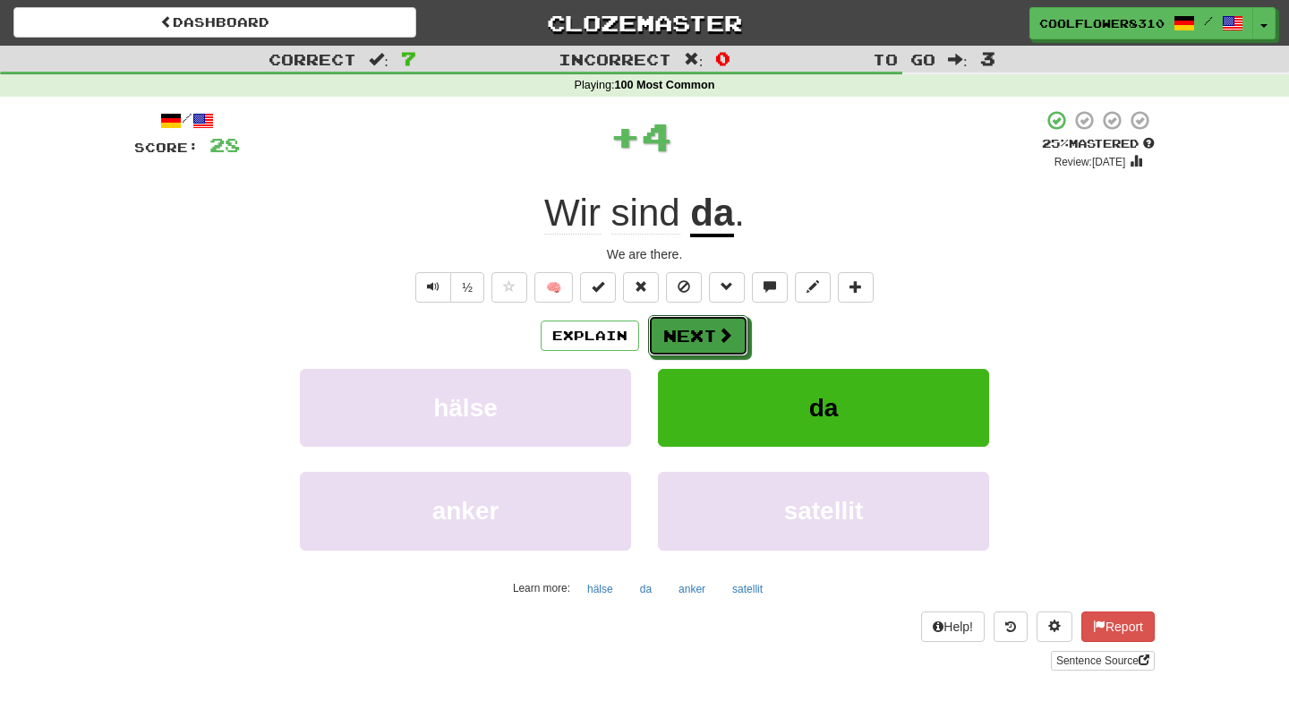
click at [682, 332] on button "Next" at bounding box center [698, 335] width 100 height 41
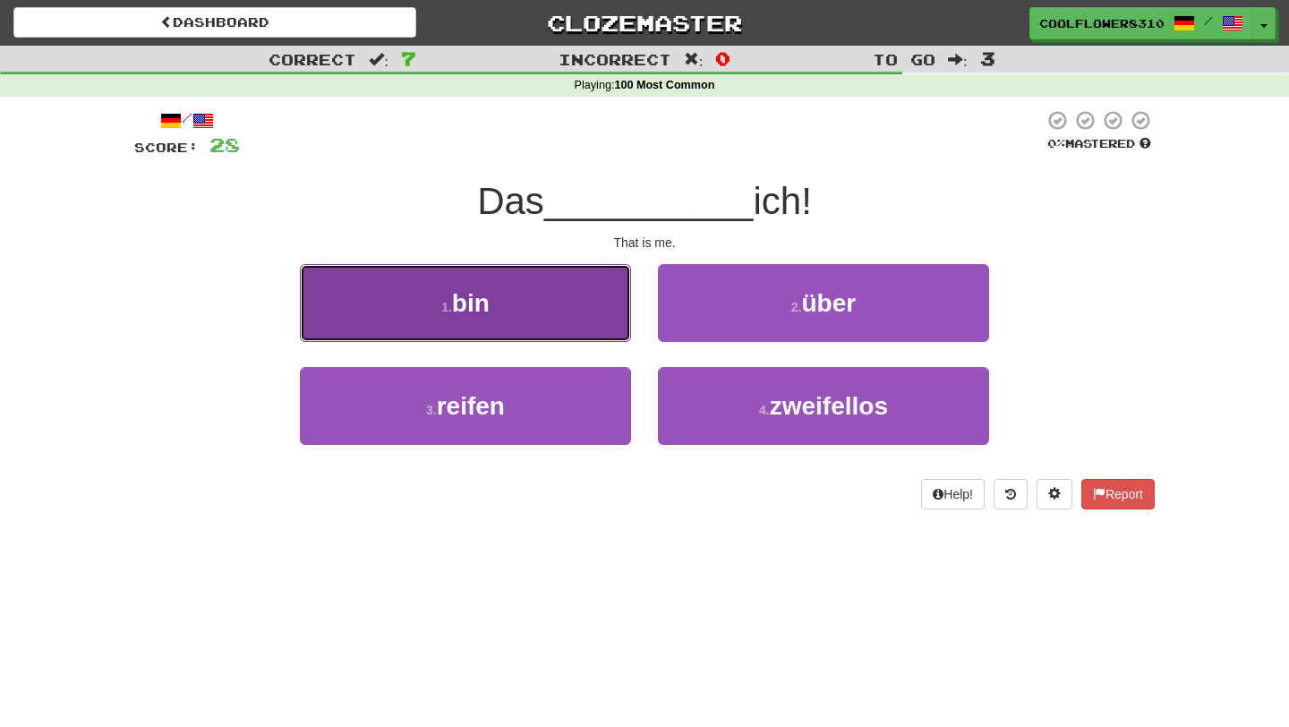
click at [593, 312] on button "1 . bin" at bounding box center [465, 303] width 331 height 78
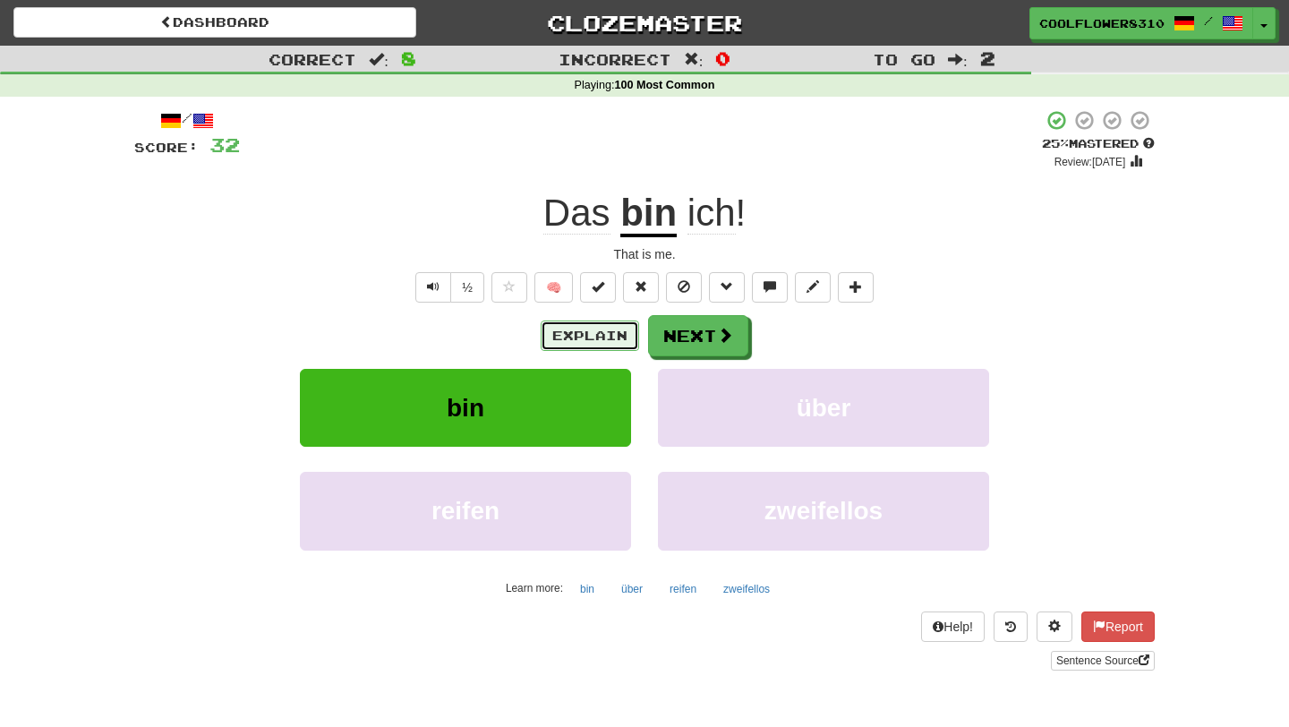
click at [607, 334] on button "Explain" at bounding box center [590, 335] width 98 height 30
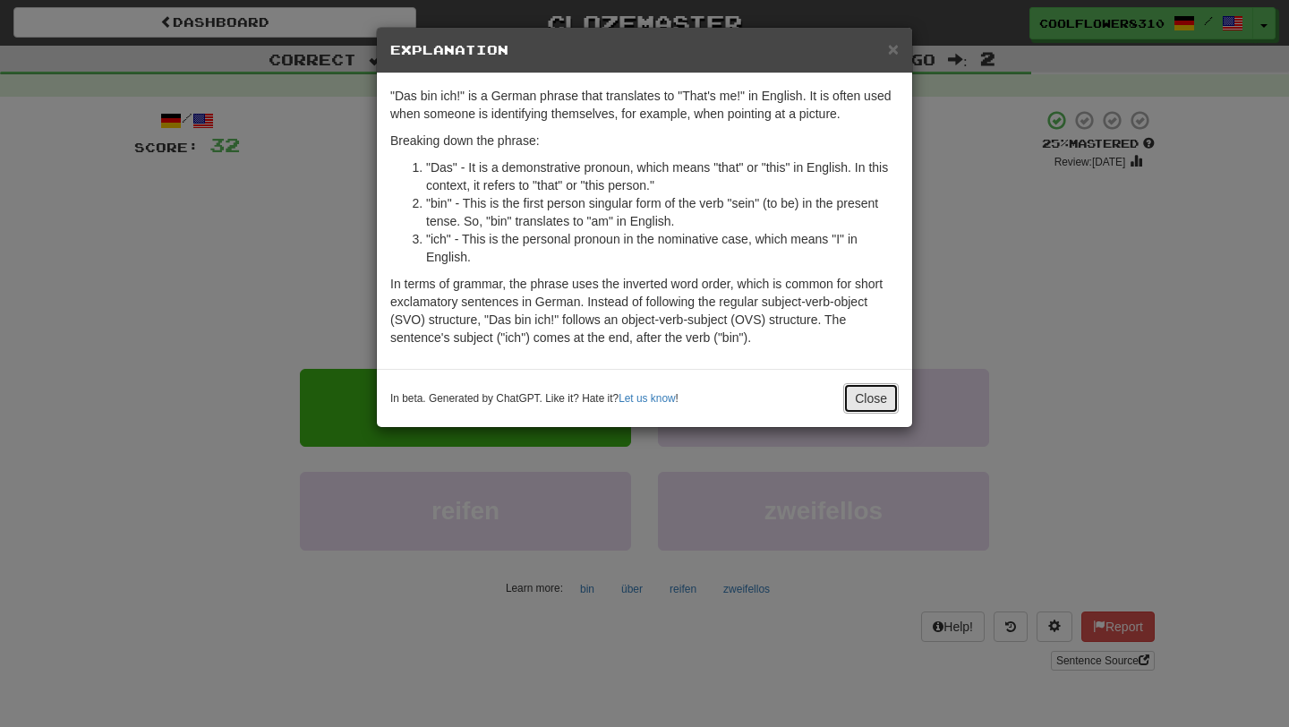
click at [868, 394] on button "Close" at bounding box center [870, 398] width 55 height 30
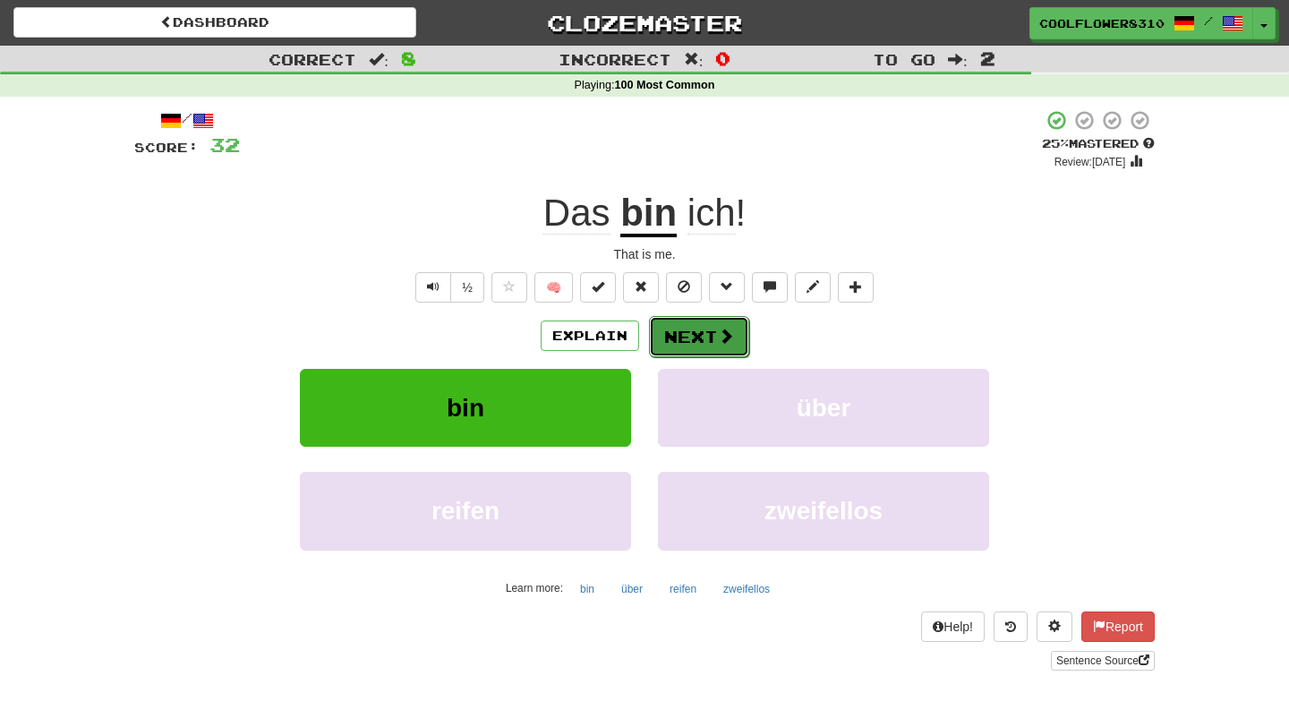
click at [710, 338] on button "Next" at bounding box center [699, 336] width 100 height 41
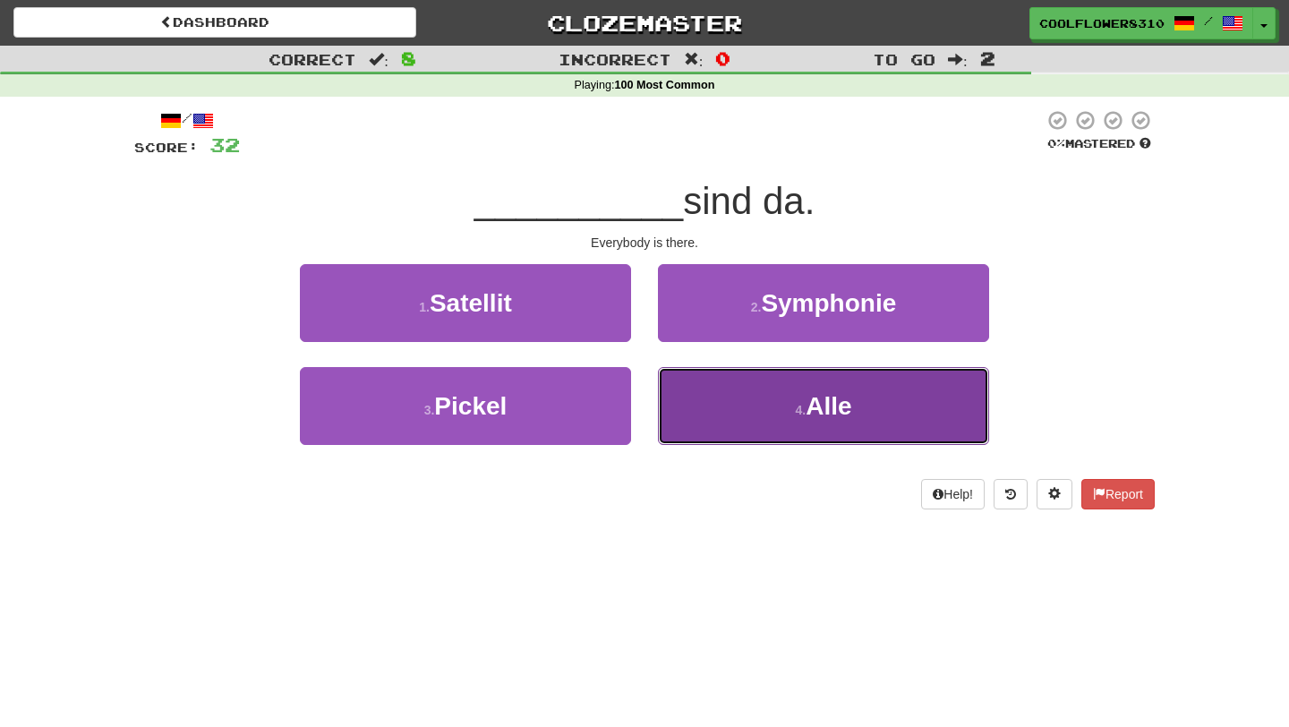
click at [712, 391] on button "4 . Alle" at bounding box center [823, 406] width 331 height 78
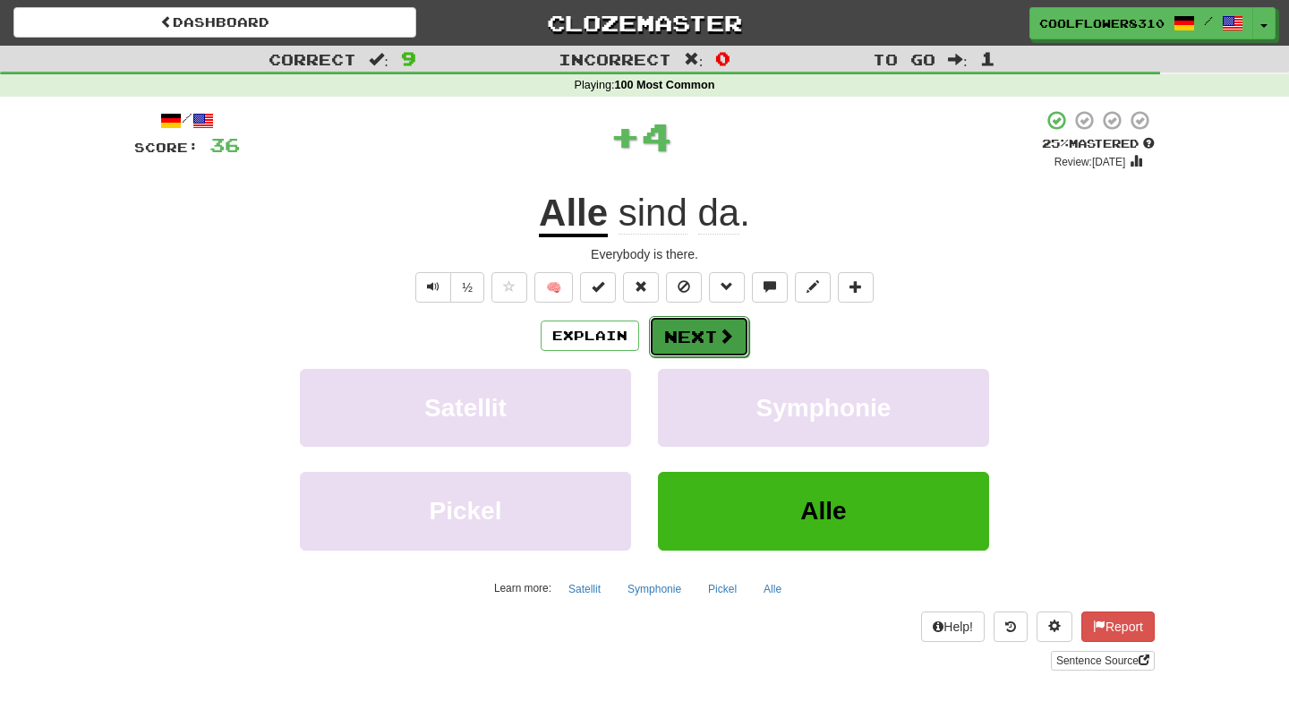
click at [682, 334] on button "Next" at bounding box center [699, 336] width 100 height 41
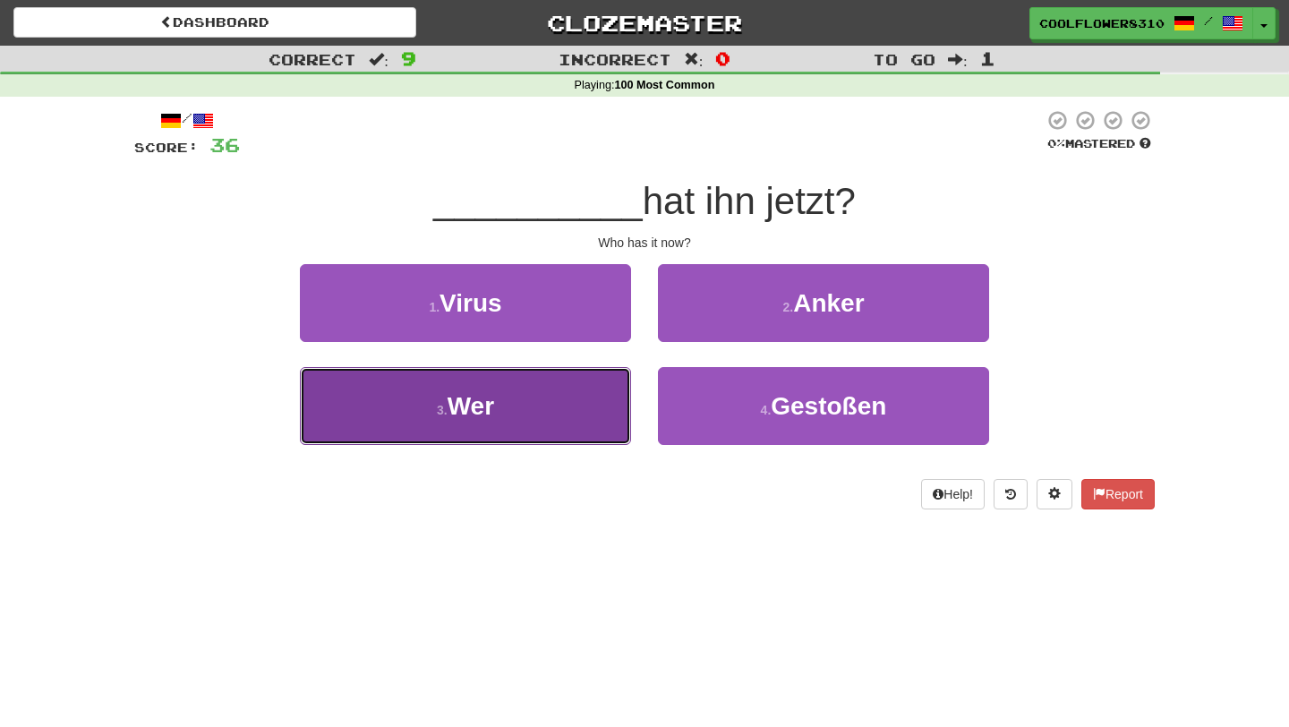
click at [515, 389] on button "3 . Wer" at bounding box center [465, 406] width 331 height 78
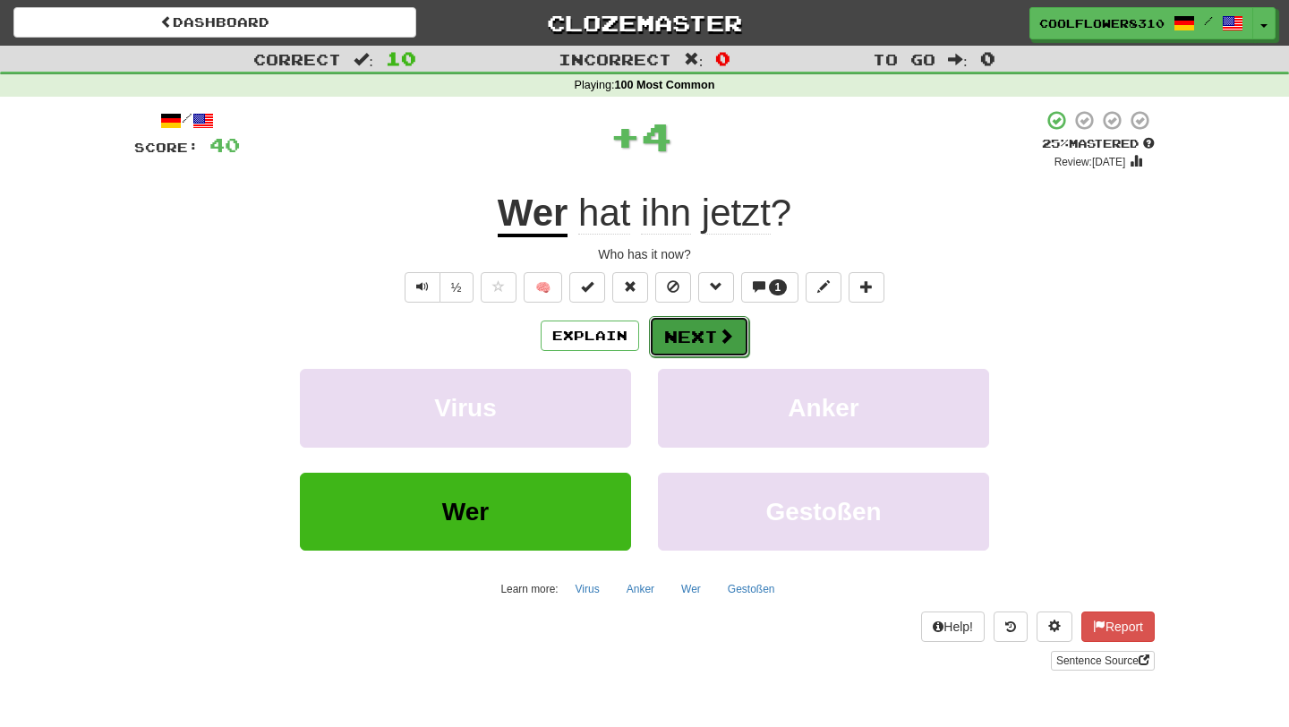
click at [719, 342] on span at bounding box center [726, 336] width 16 height 16
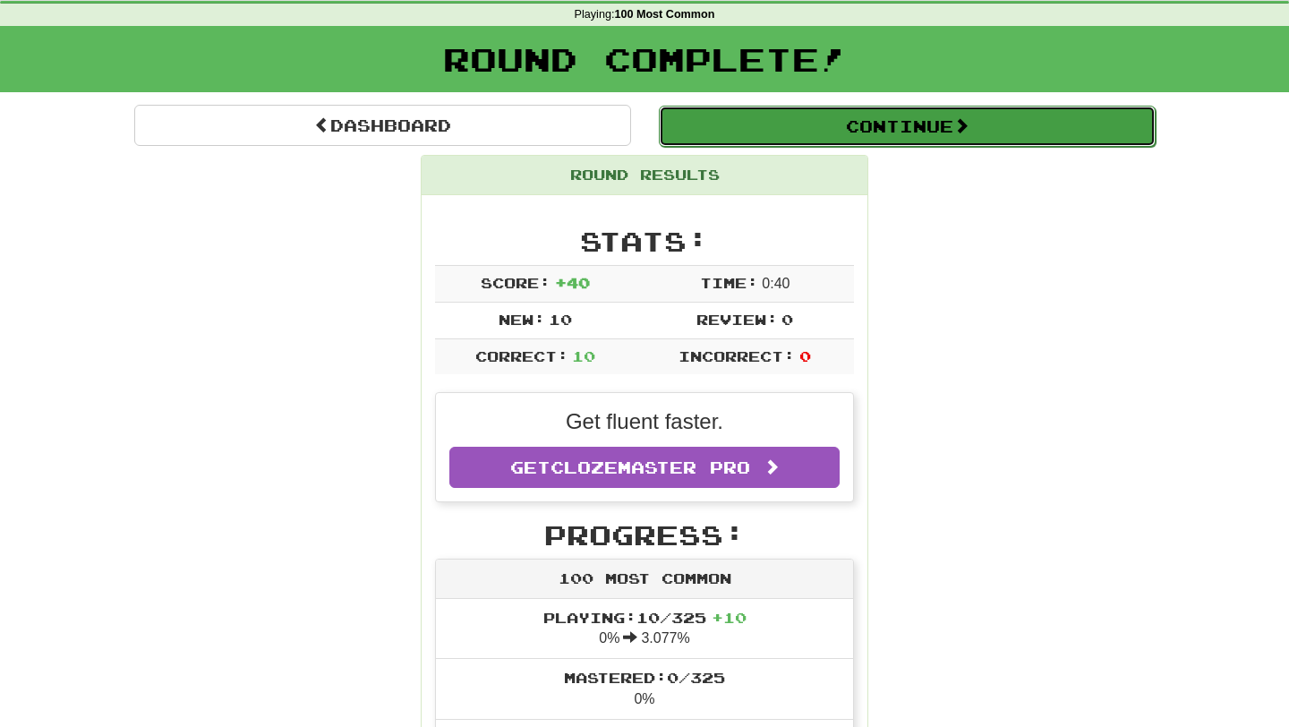
click at [808, 118] on button "Continue" at bounding box center [907, 126] width 497 height 41
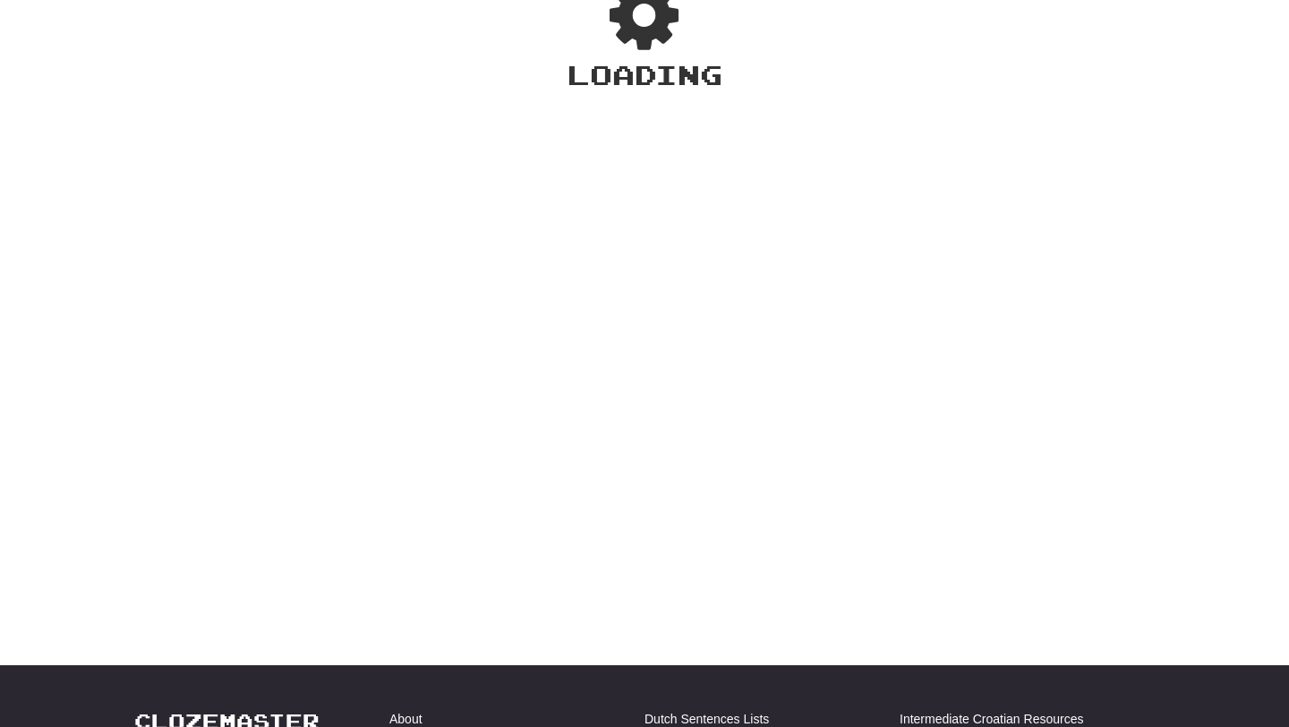
scroll to position [71, 0]
